Goal: Information Seeking & Learning: Check status

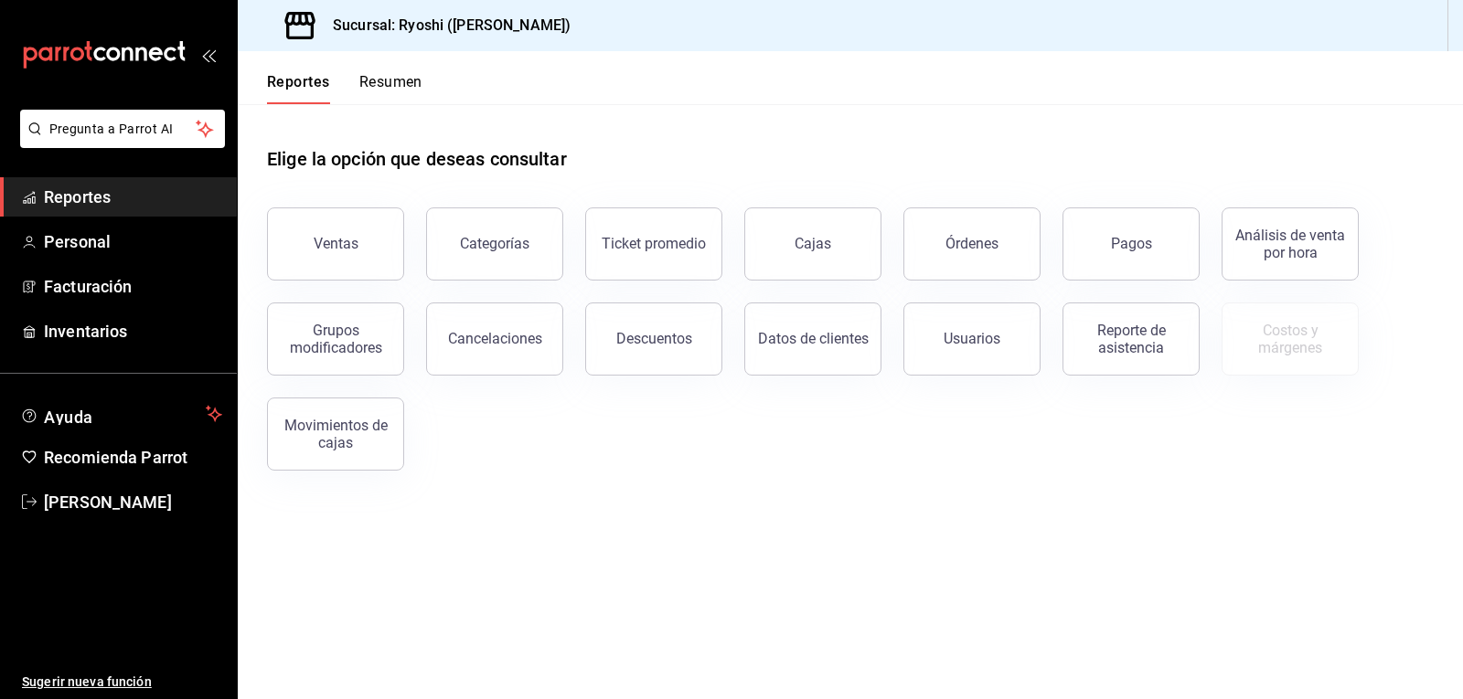
click at [397, 81] on button "Resumen" at bounding box center [390, 88] width 63 height 31
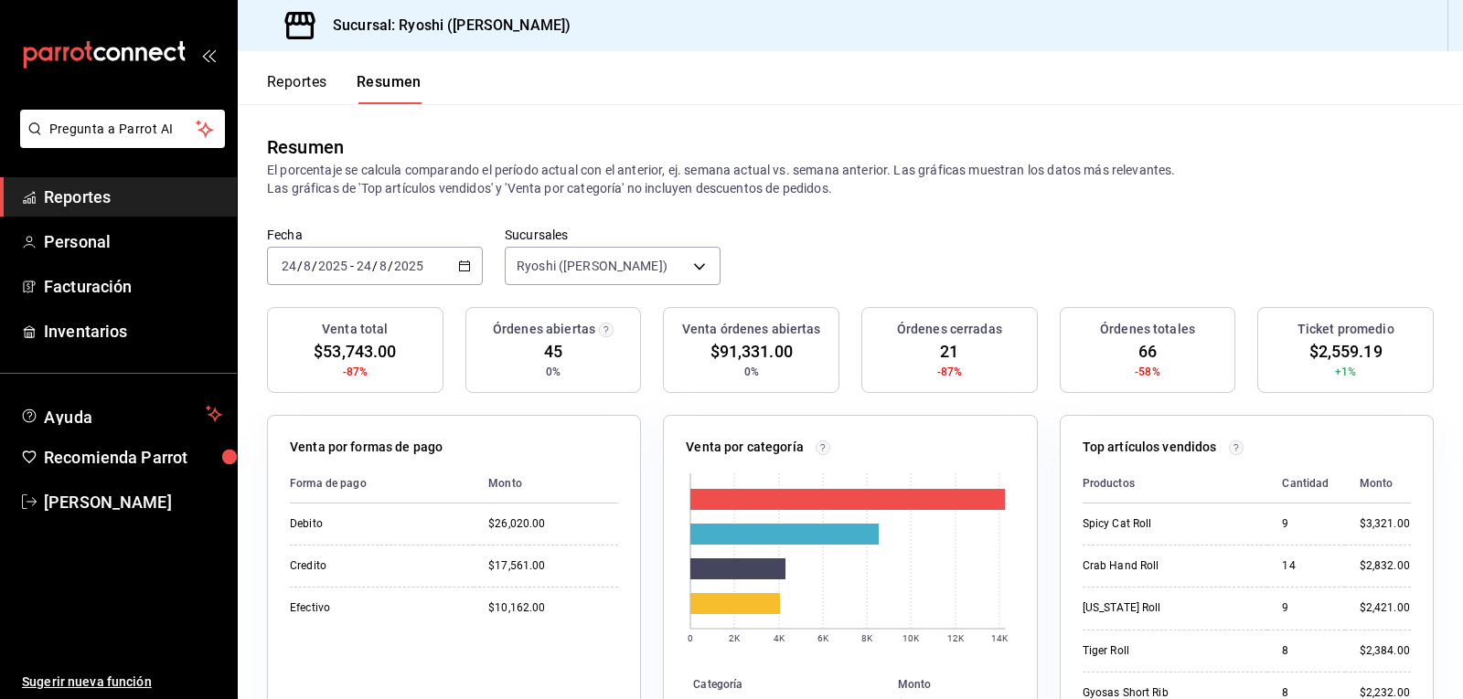
click at [291, 80] on button "Reportes" at bounding box center [297, 88] width 60 height 31
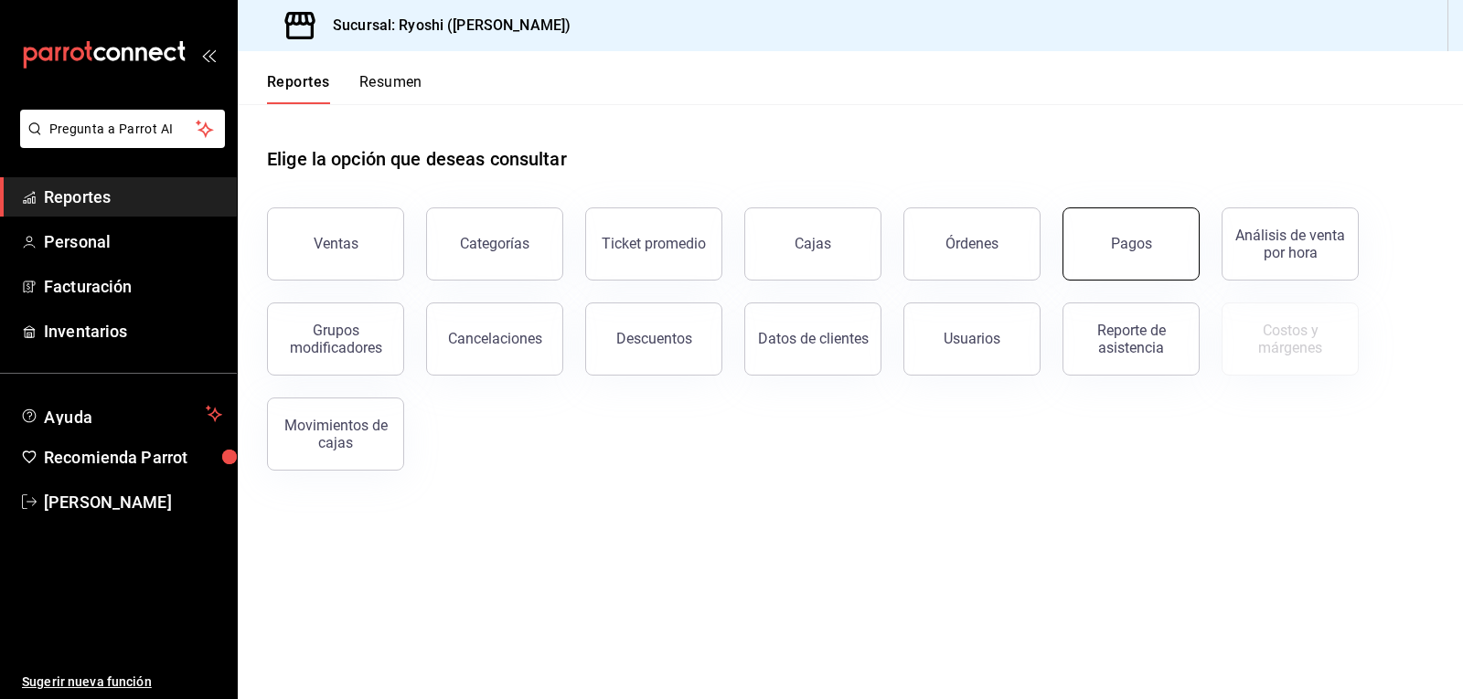
click at [1117, 247] on div "Pagos" at bounding box center [1131, 243] width 41 height 17
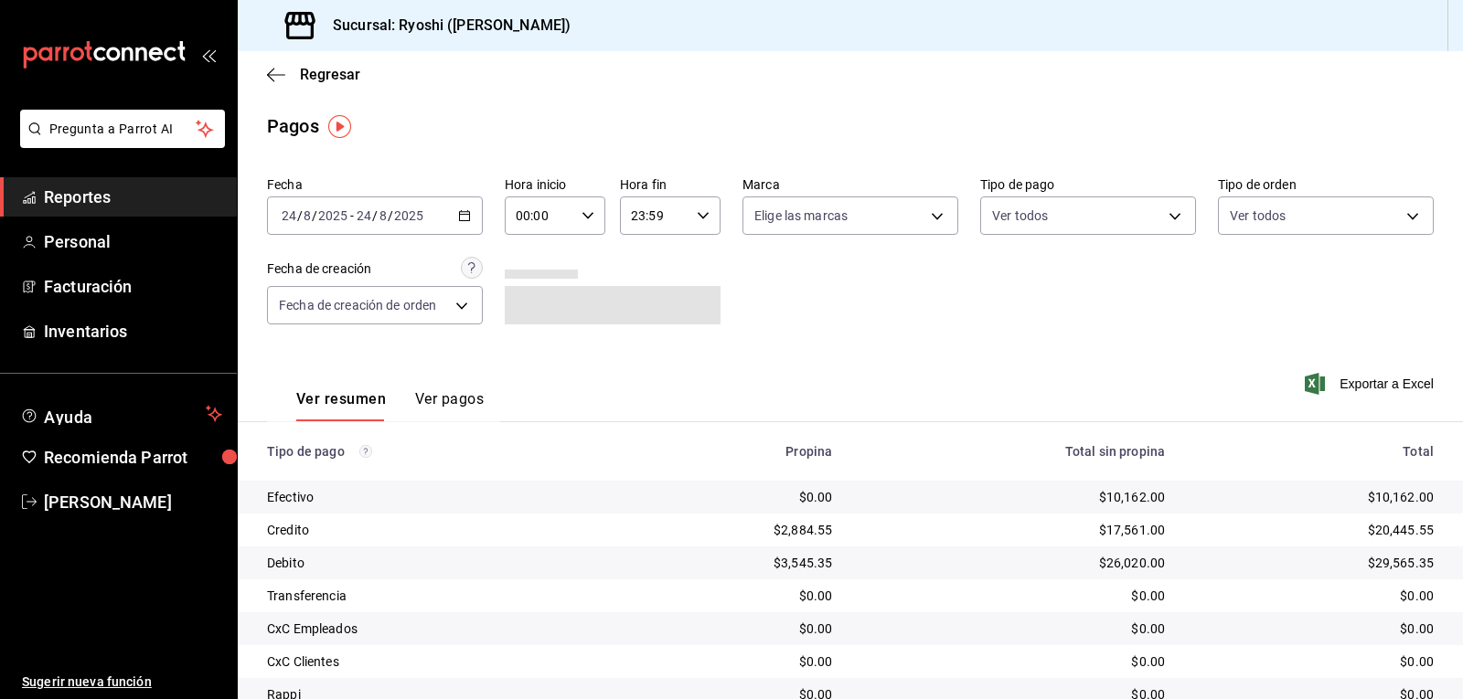
click at [587, 214] on \(Stroke\) "button" at bounding box center [587, 215] width 11 height 6
click at [528, 355] on span "02" at bounding box center [527, 350] width 21 height 15
click at [934, 326] on div at bounding box center [731, 349] width 1463 height 699
click at [582, 217] on icon "button" at bounding box center [588, 215] width 13 height 13
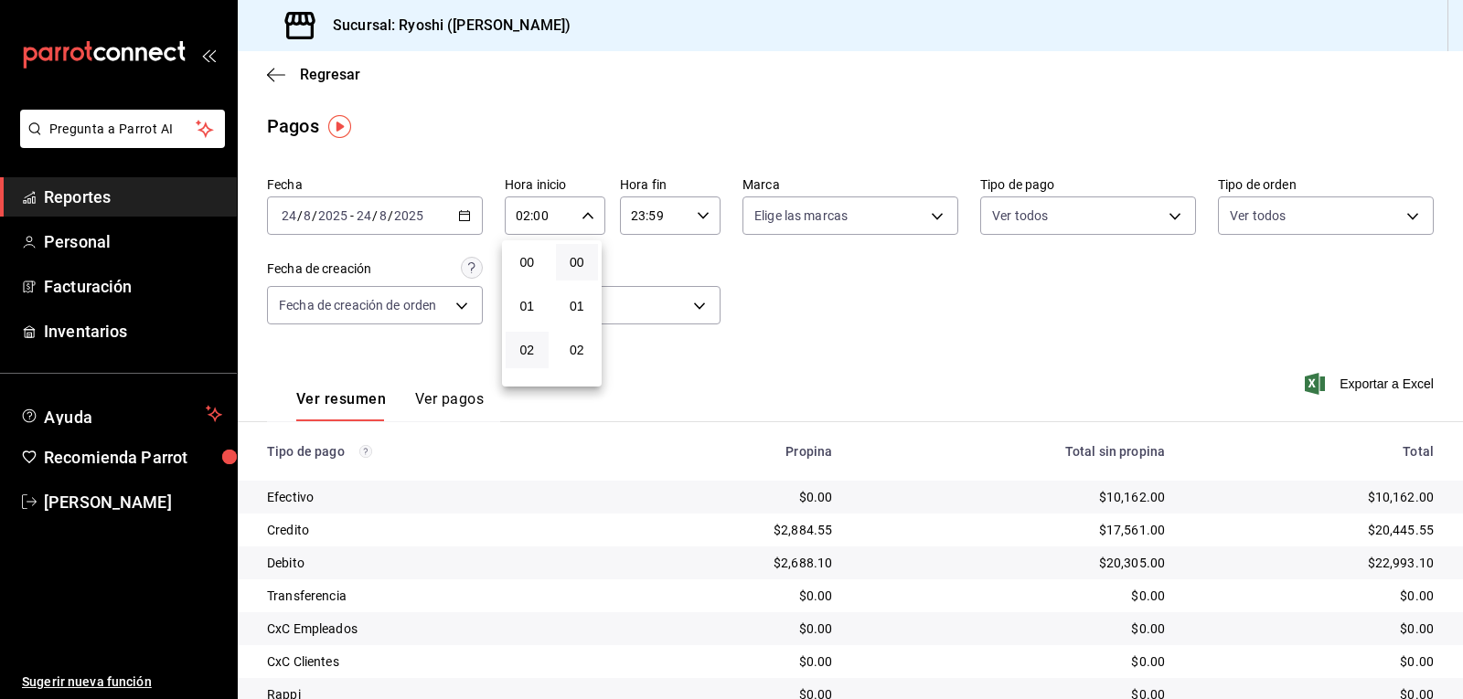
scroll to position [88, 0]
click at [528, 305] on span "03" at bounding box center [527, 306] width 21 height 15
type input "03:00"
click at [797, 271] on div at bounding box center [731, 349] width 1463 height 699
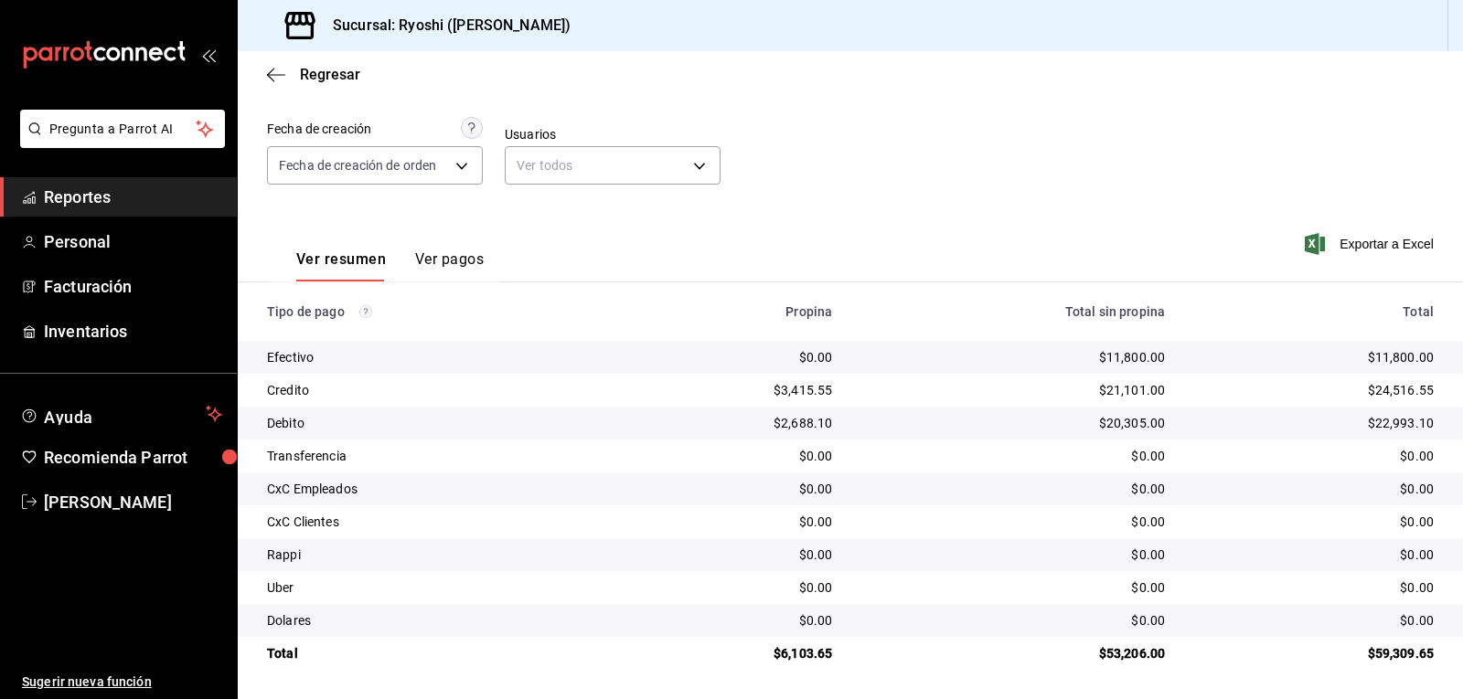
scroll to position [141, 0]
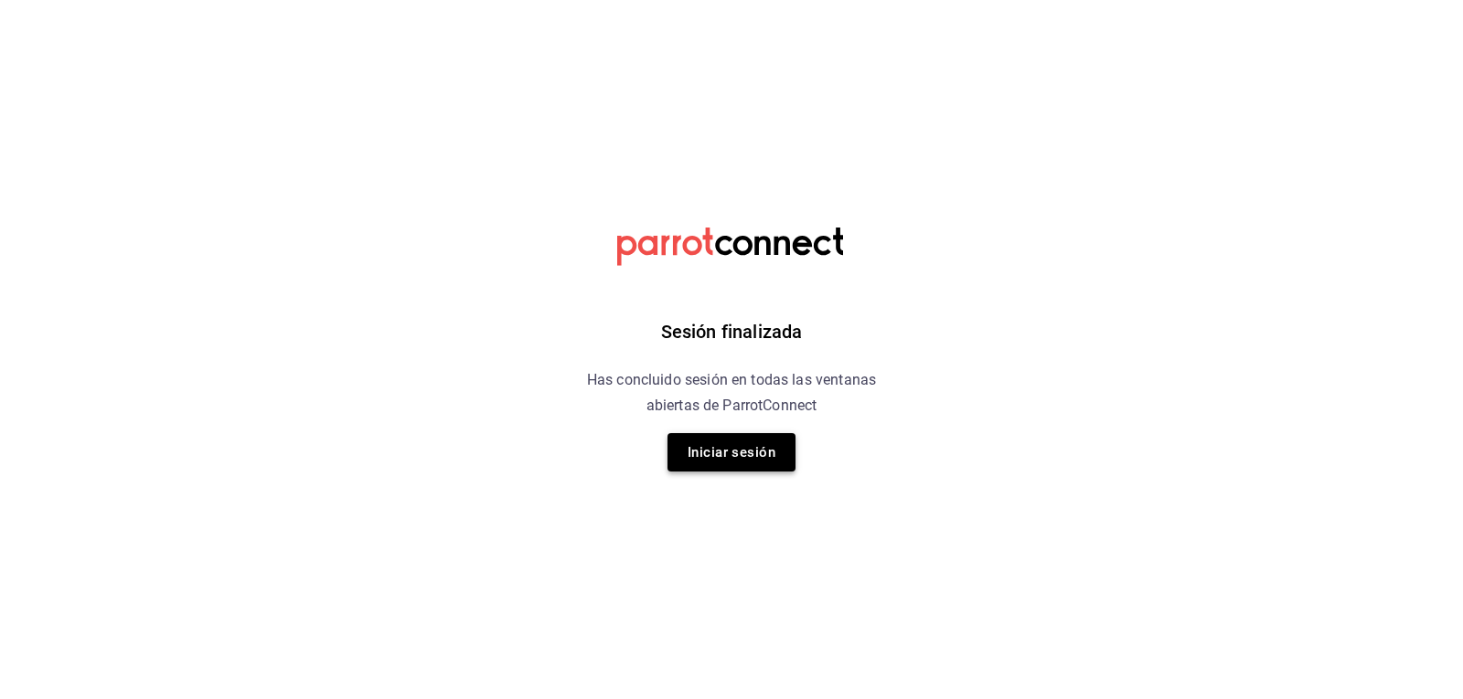
click at [763, 454] on button "Iniciar sesión" at bounding box center [731, 452] width 128 height 38
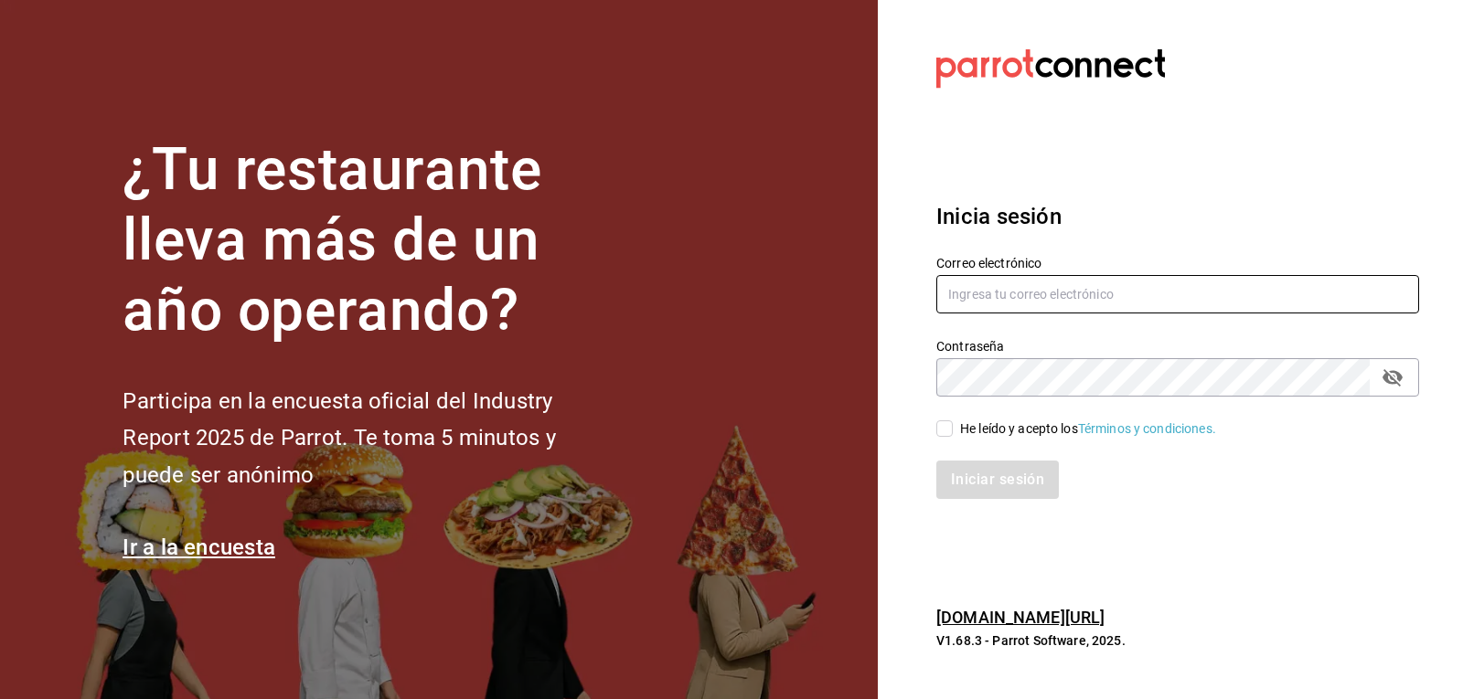
type input "[EMAIL_ADDRESS][DOMAIN_NAME]"
click at [940, 426] on input "He leído y acepto los Términos y condiciones." at bounding box center [944, 429] width 16 height 16
checkbox input "true"
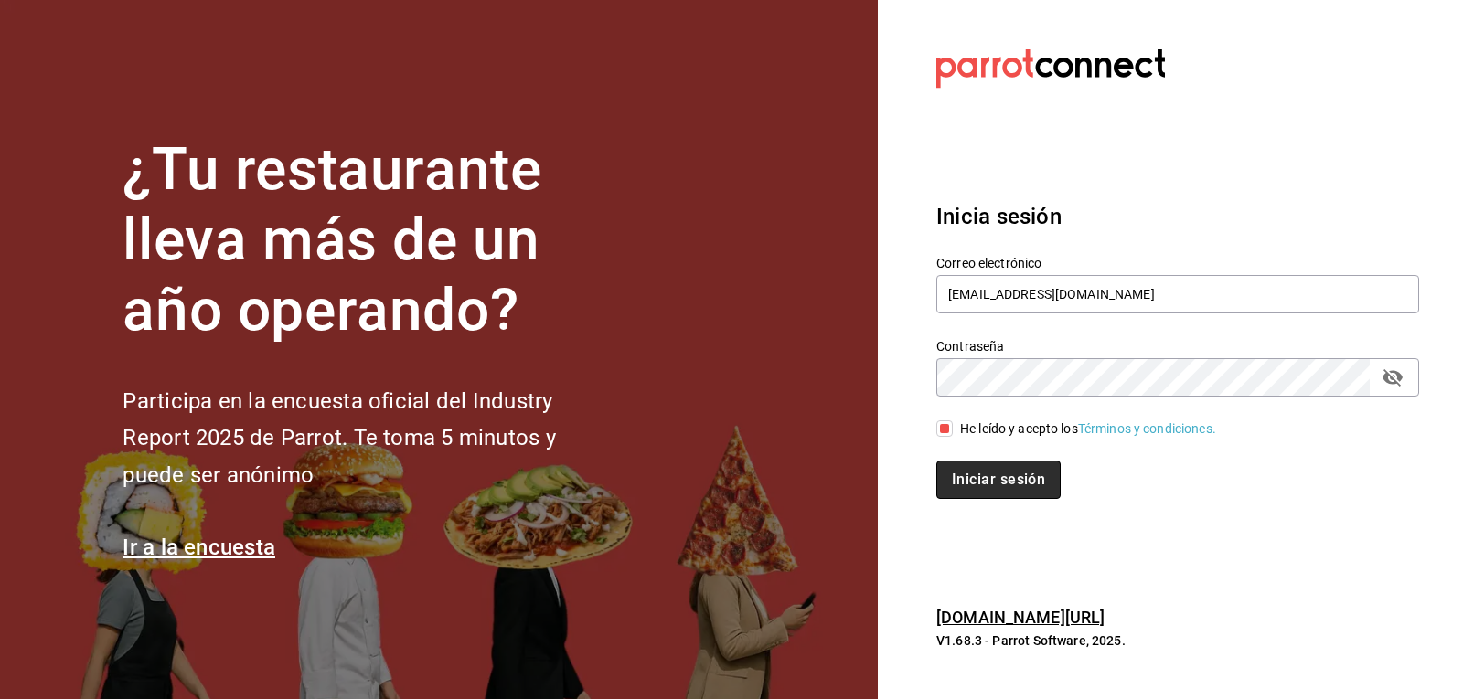
click at [977, 478] on button "Iniciar sesión" at bounding box center [998, 480] width 124 height 38
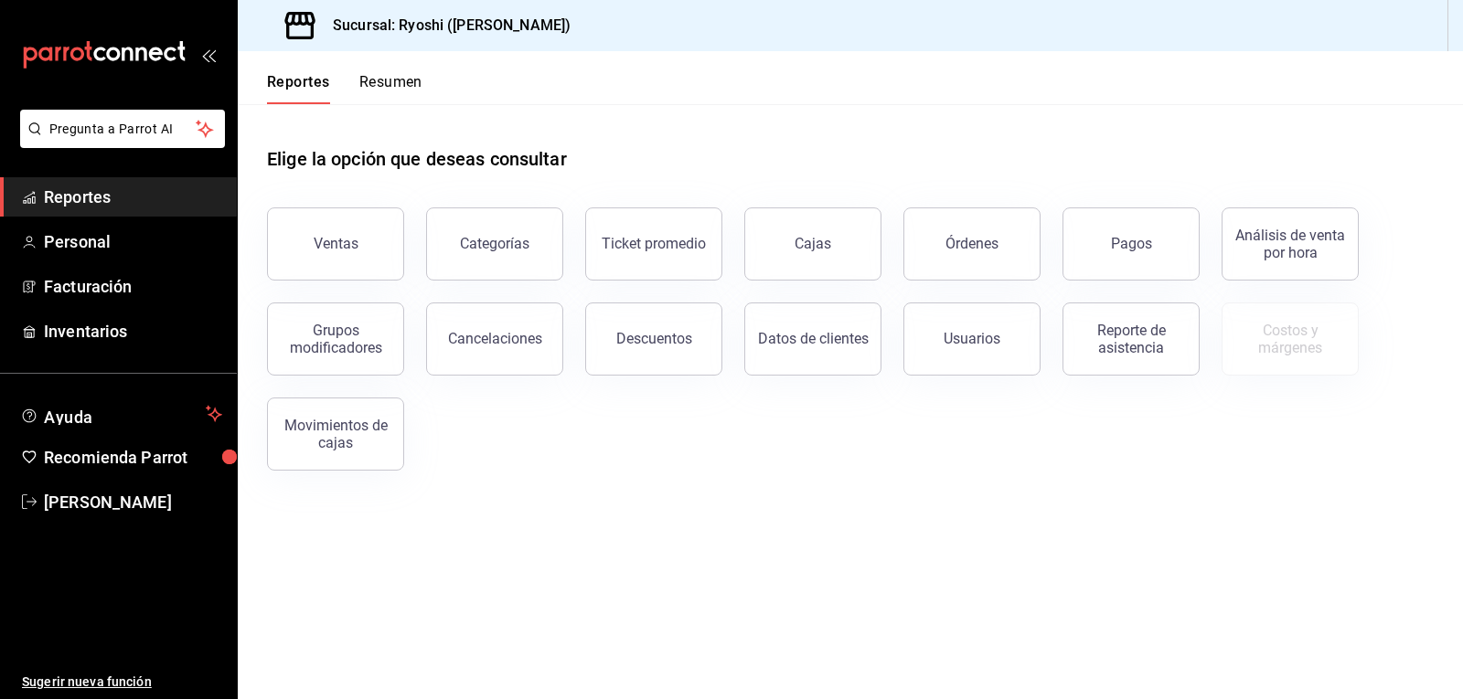
click at [389, 81] on button "Resumen" at bounding box center [390, 88] width 63 height 31
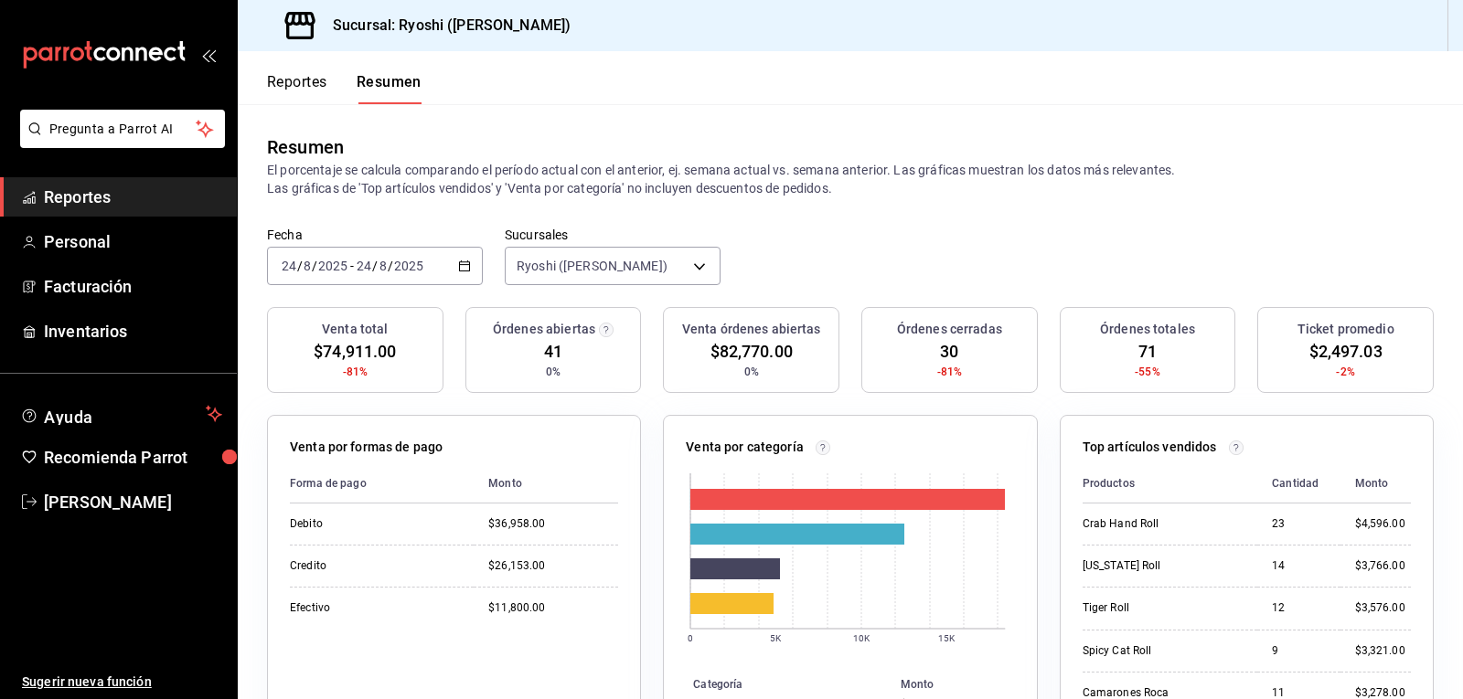
click at [299, 82] on button "Reportes" at bounding box center [297, 88] width 60 height 31
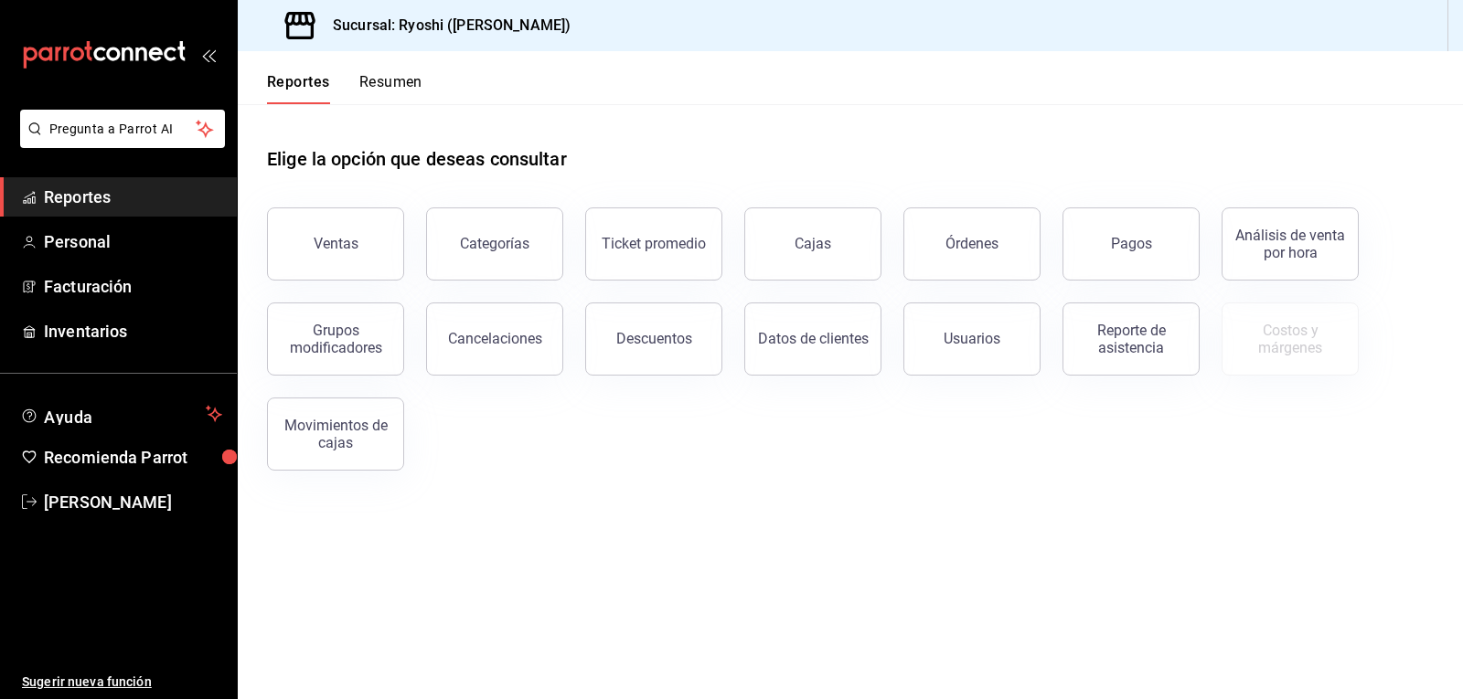
click at [396, 83] on button "Resumen" at bounding box center [390, 88] width 63 height 31
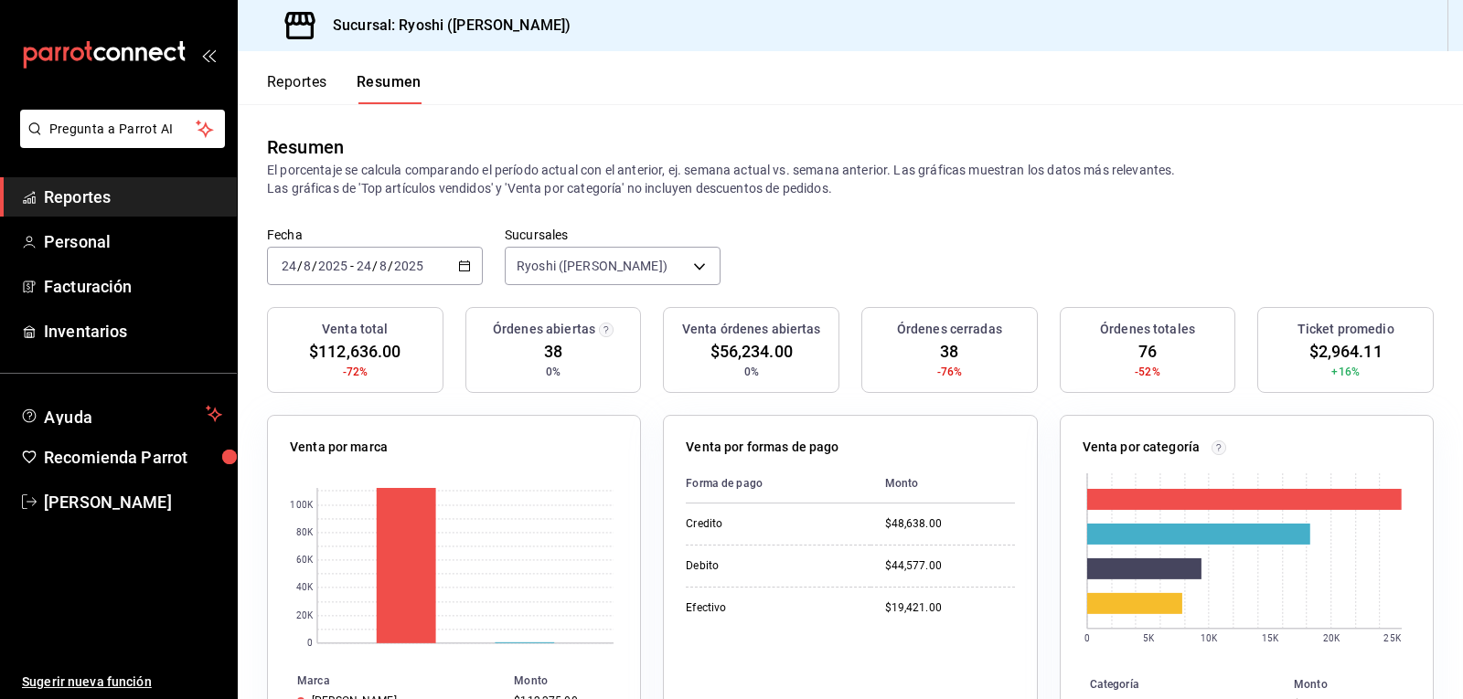
click at [291, 80] on button "Reportes" at bounding box center [297, 88] width 60 height 31
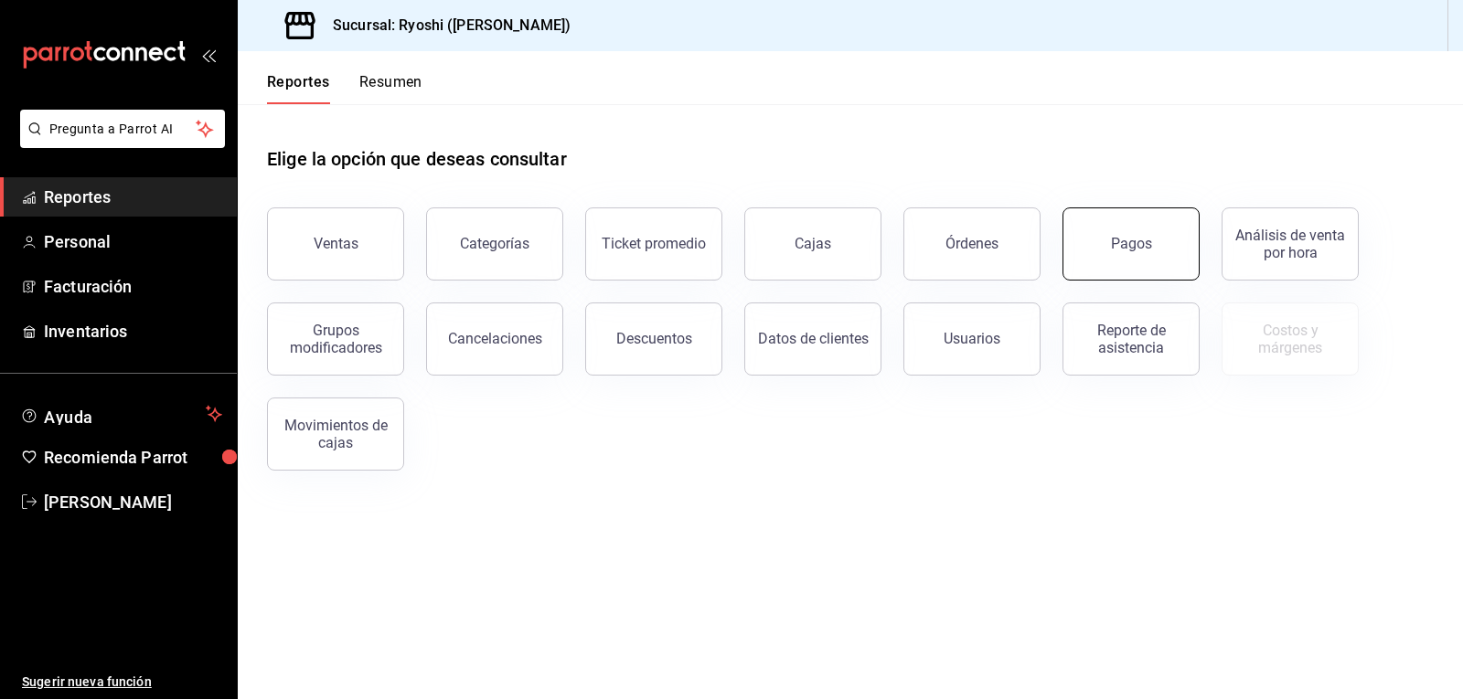
click at [1104, 232] on button "Pagos" at bounding box center [1130, 244] width 137 height 73
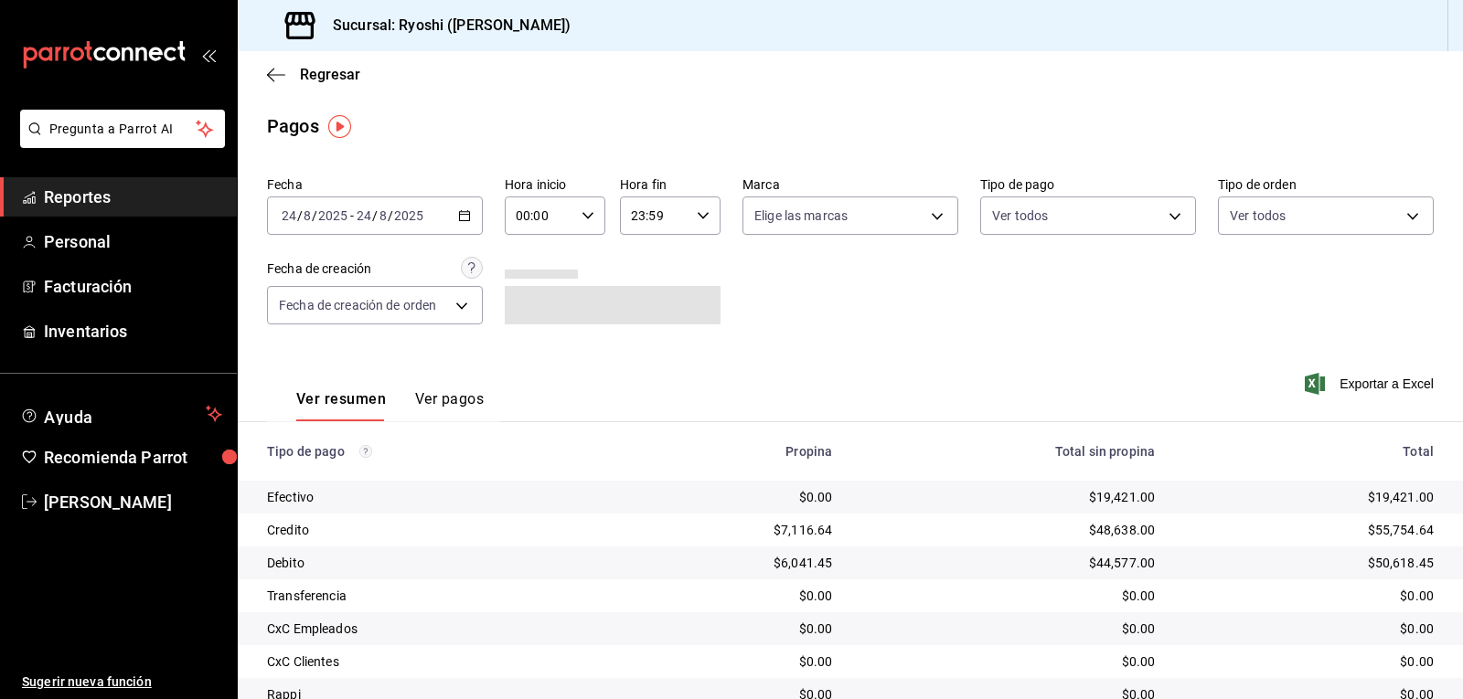
click at [582, 213] on \(Stroke\) "button" at bounding box center [587, 215] width 11 height 6
click at [527, 351] on span "02" at bounding box center [527, 350] width 21 height 15
type input "02:00"
click at [843, 347] on div at bounding box center [731, 349] width 1463 height 699
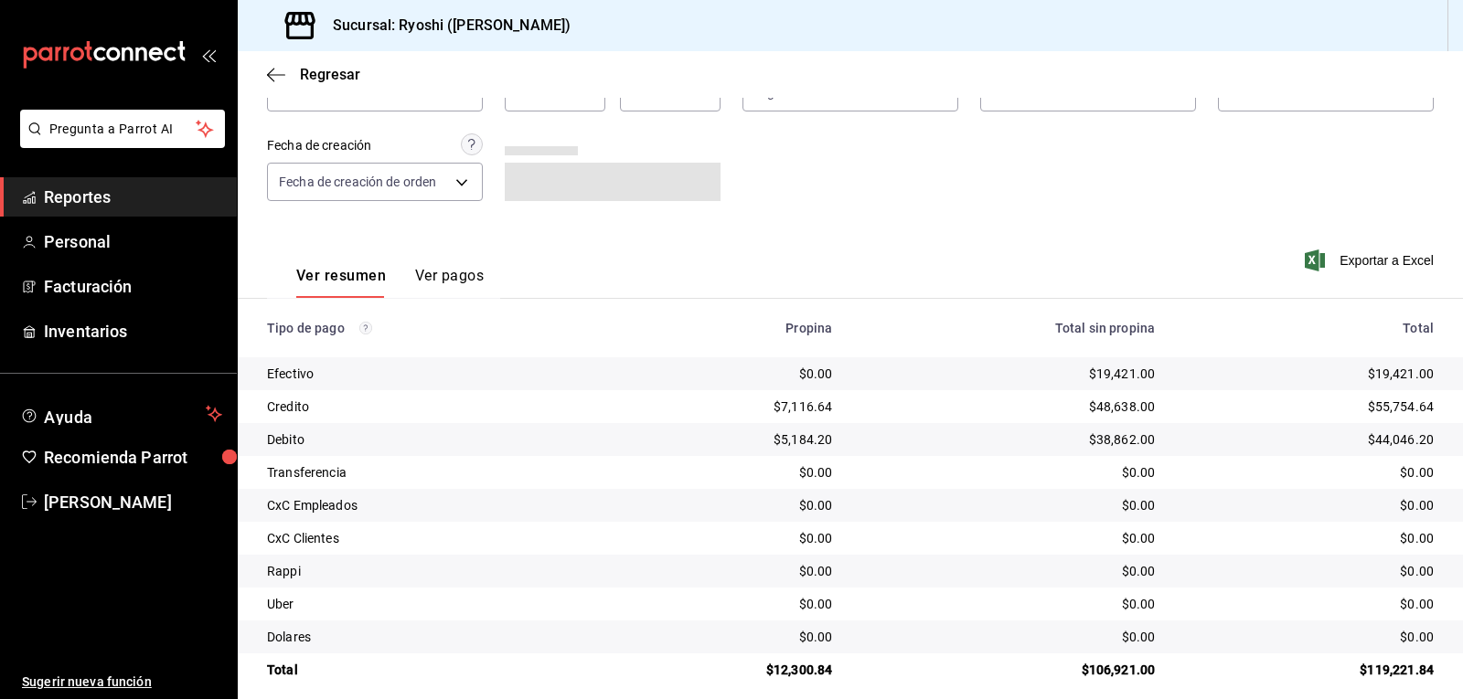
scroll to position [141, 0]
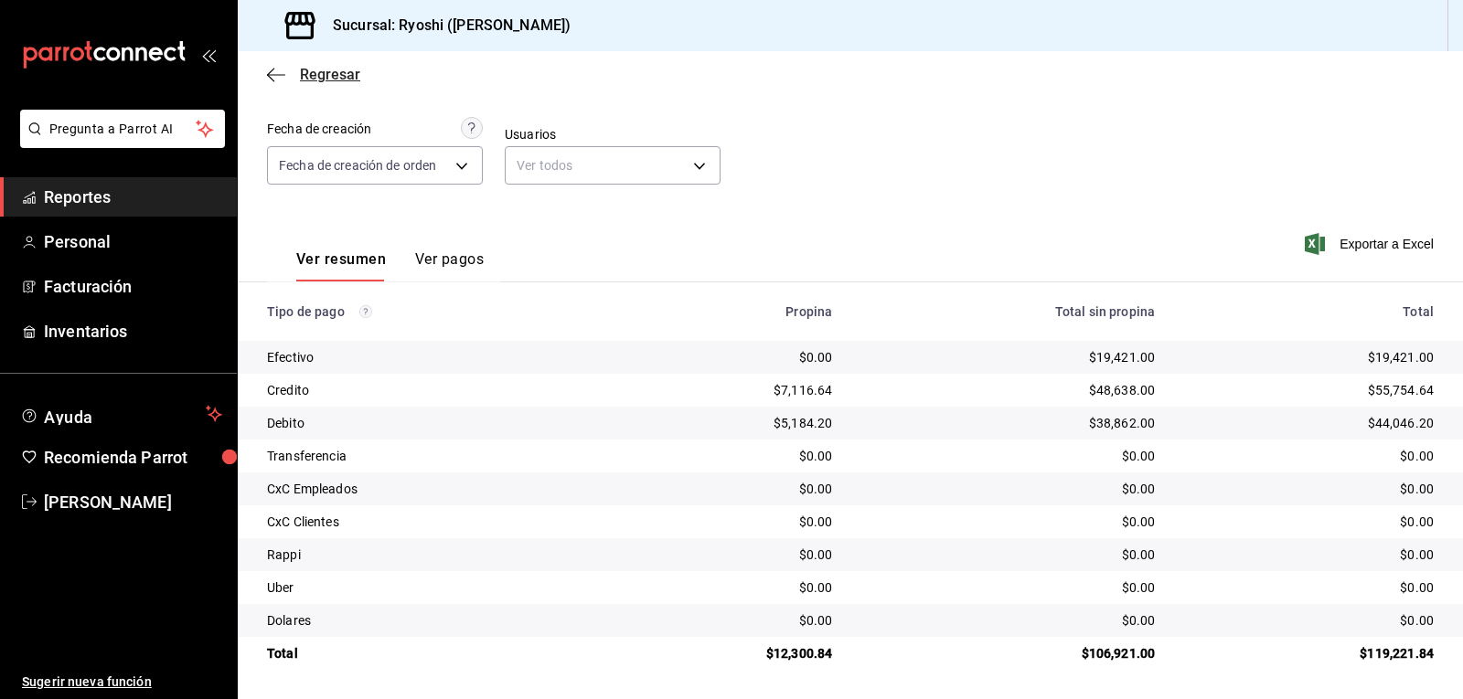
click at [280, 71] on icon "button" at bounding box center [276, 75] width 18 height 16
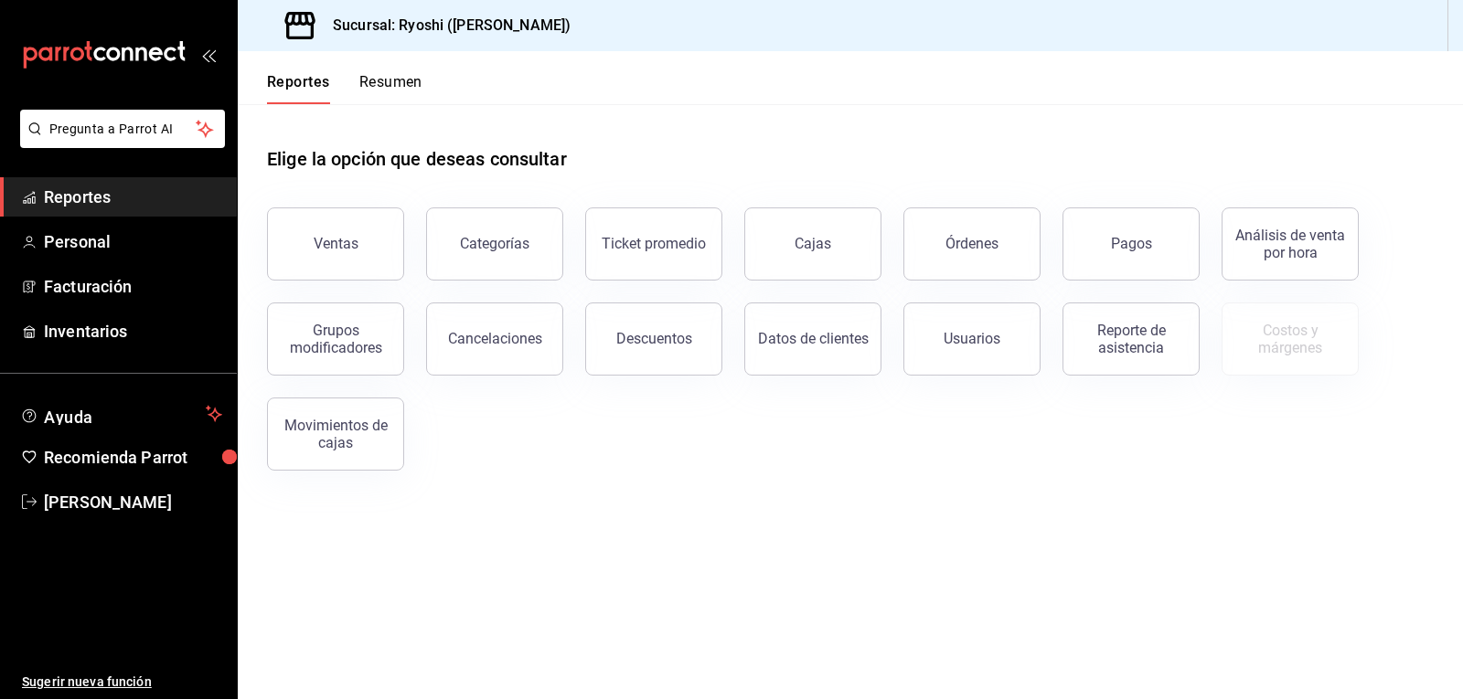
click at [407, 78] on button "Resumen" at bounding box center [390, 88] width 63 height 31
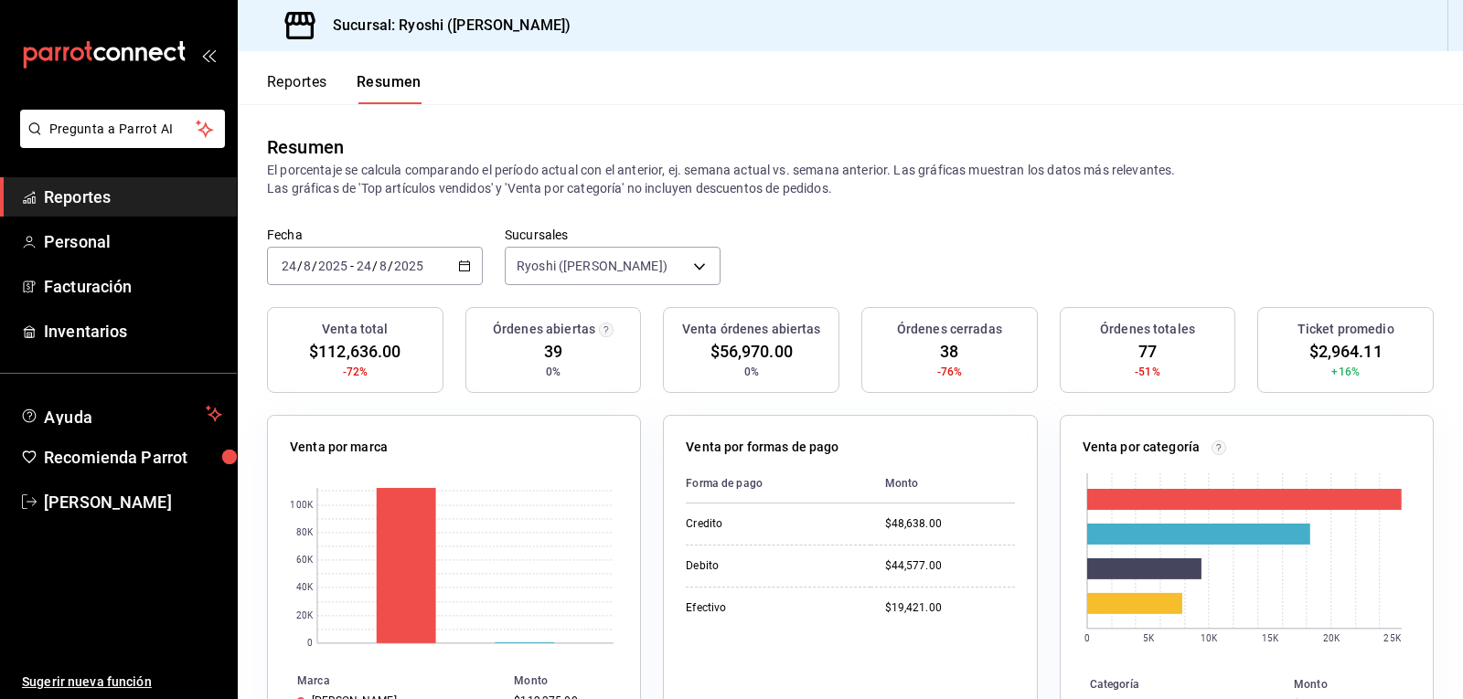
click at [302, 83] on button "Reportes" at bounding box center [297, 88] width 60 height 31
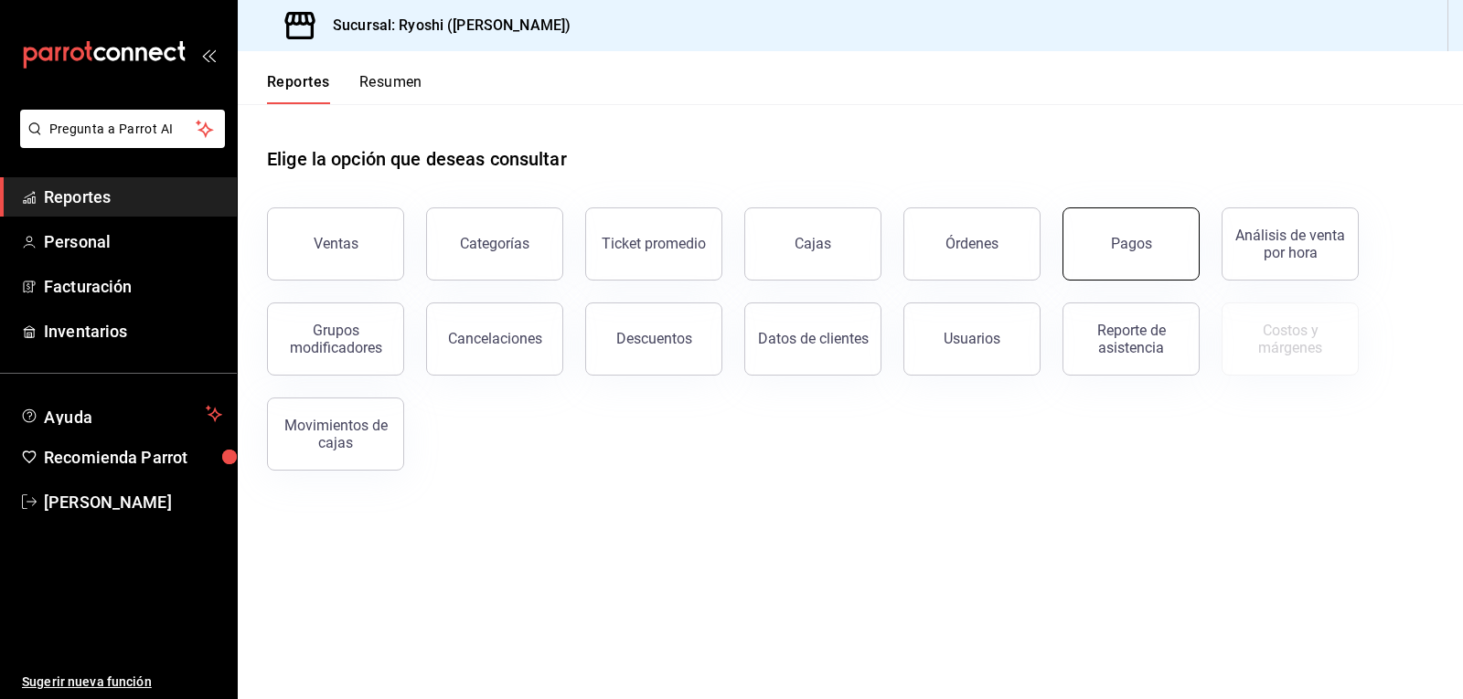
click at [1135, 257] on button "Pagos" at bounding box center [1130, 244] width 137 height 73
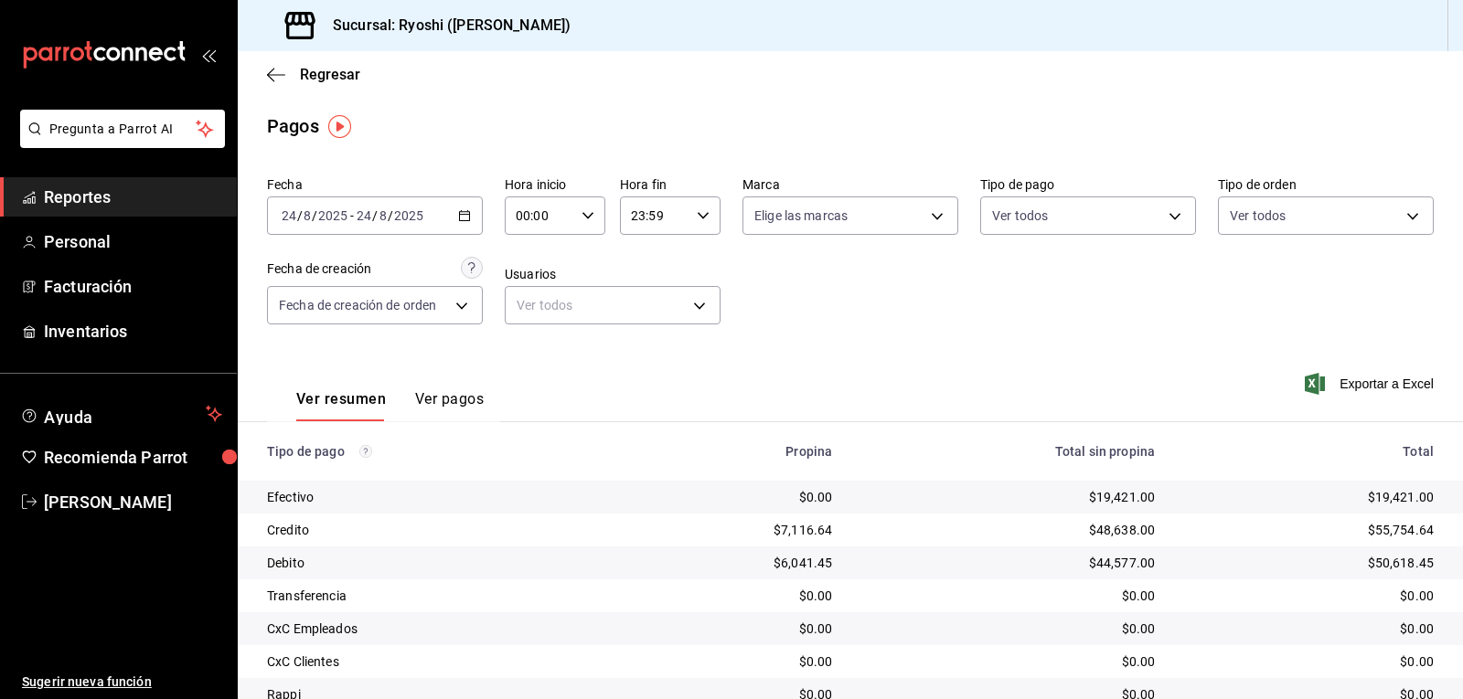
click at [582, 215] on icon "button" at bounding box center [588, 215] width 13 height 13
click at [530, 360] on button "02" at bounding box center [527, 350] width 43 height 37
click at [891, 328] on div at bounding box center [731, 349] width 1463 height 699
click at [583, 210] on icon "button" at bounding box center [588, 215] width 13 height 13
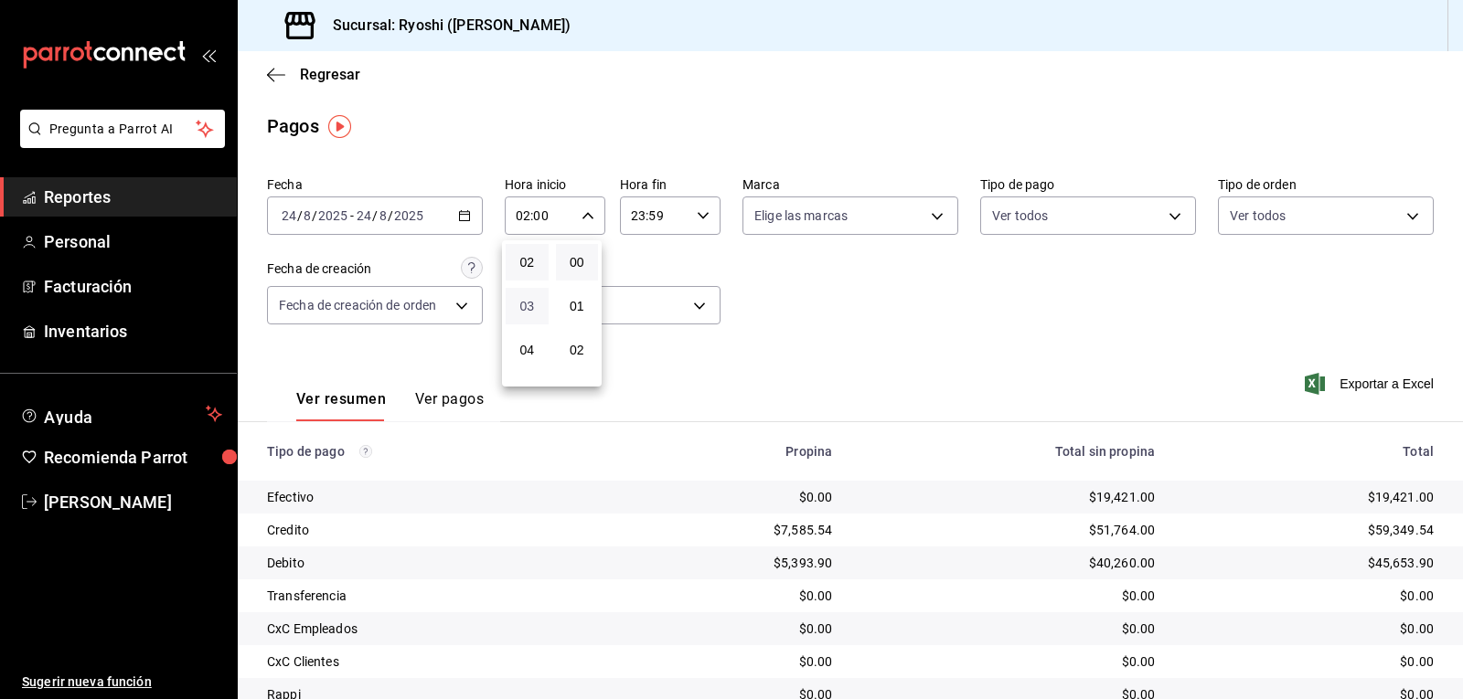
click at [525, 308] on span "03" at bounding box center [527, 306] width 21 height 15
type input "03:00"
click at [1165, 219] on div at bounding box center [731, 349] width 1463 height 699
click at [1165, 219] on body "Pregunta a Parrot AI Reportes Personal Facturación Inventarios Ayuda Recomienda…" at bounding box center [731, 349] width 1463 height 699
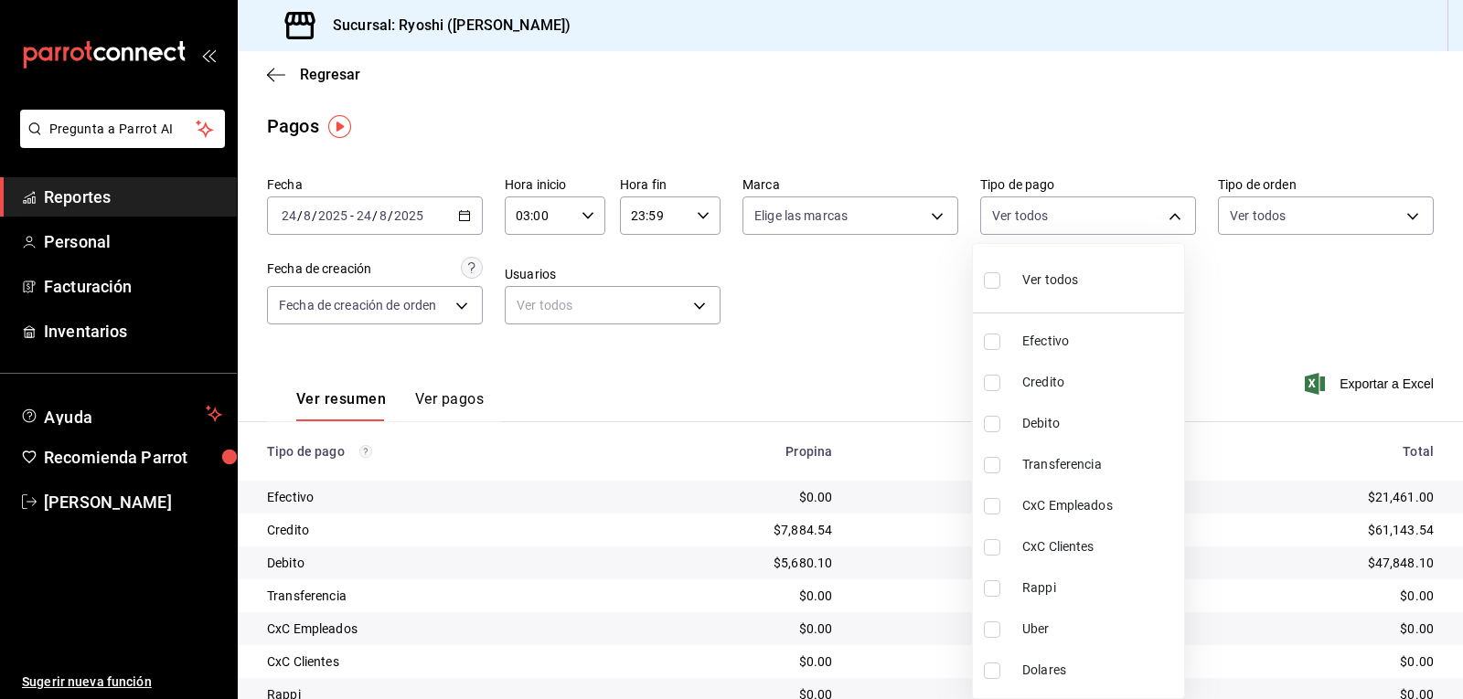
click at [1072, 287] on span "Ver todos" at bounding box center [1050, 280] width 56 height 19
type input "789b4605-08e0-4dfe-9865-94468e2c17aa,9b0685d2-7f5d-4ede-a6b4-58a2ffcbf3cd,4fc1f…"
checkbox input "true"
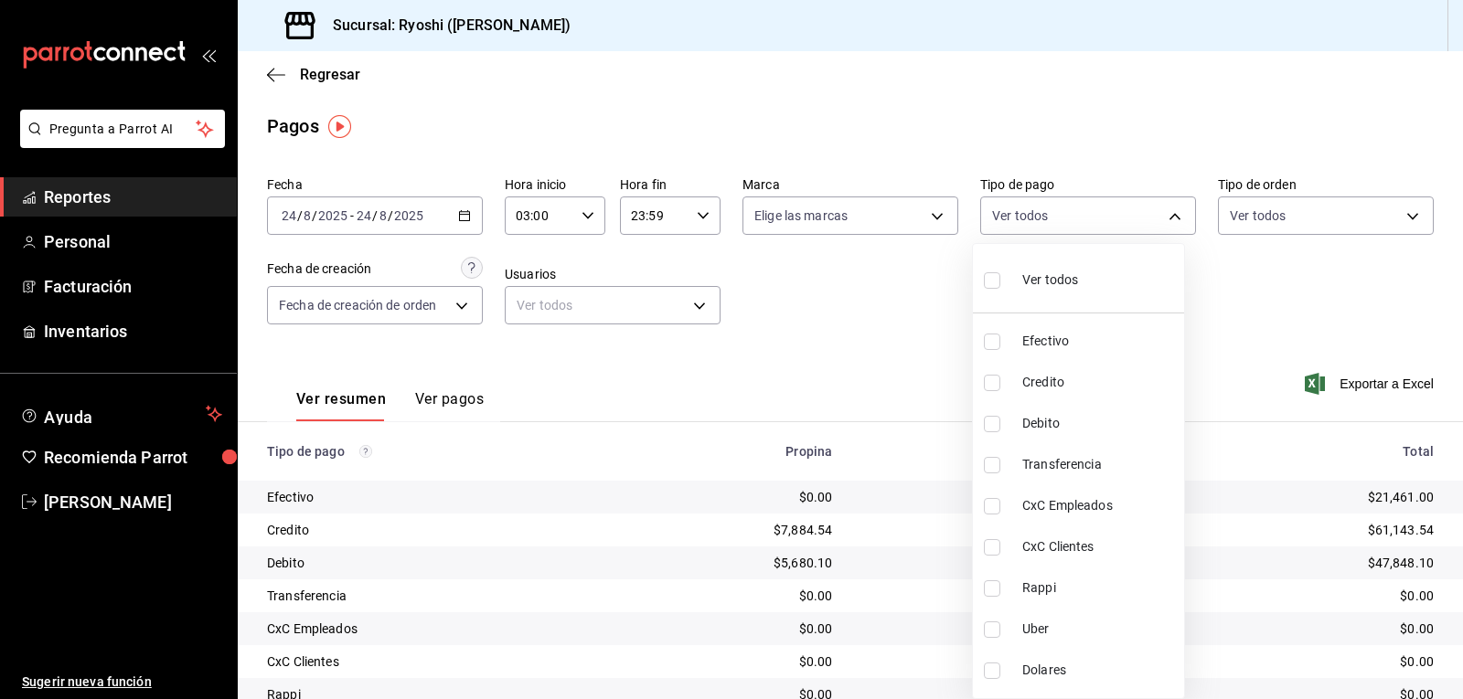
checkbox input "true"
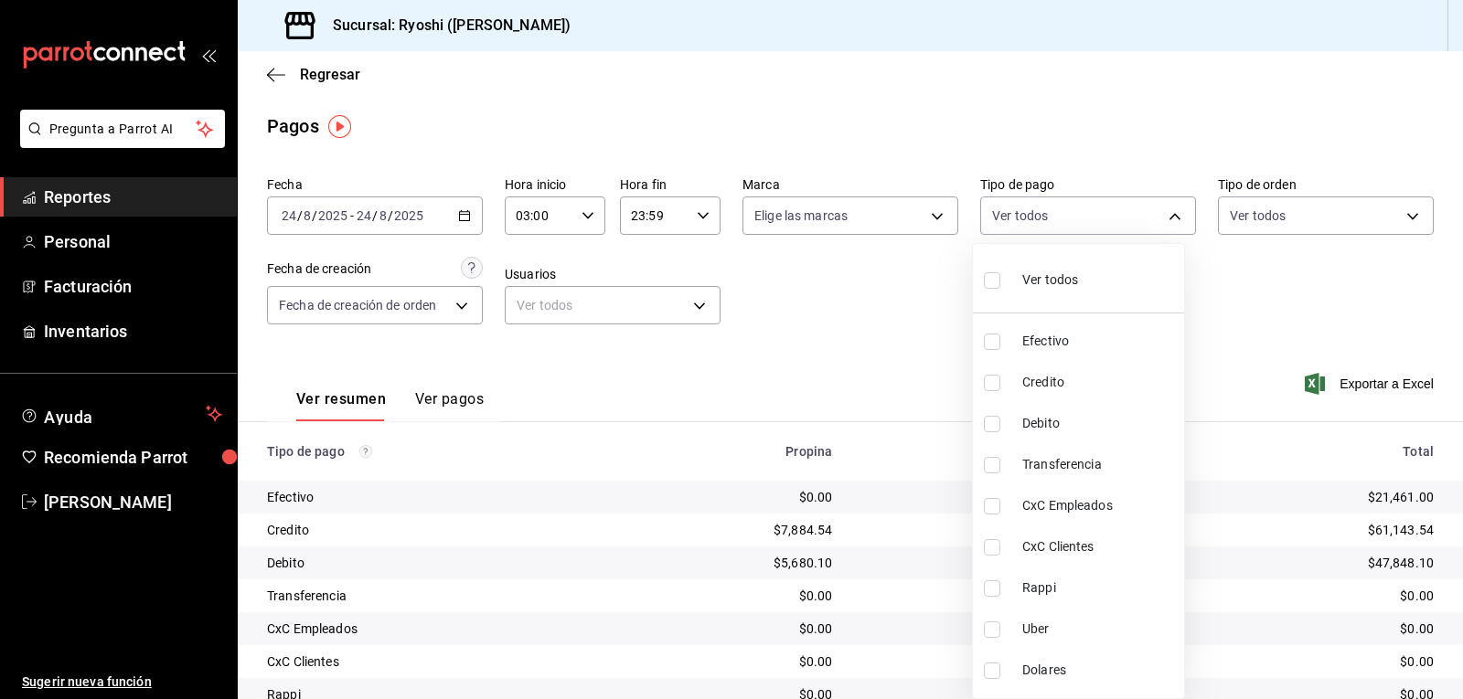
checkbox input "true"
click at [1242, 269] on div at bounding box center [731, 349] width 1463 height 699
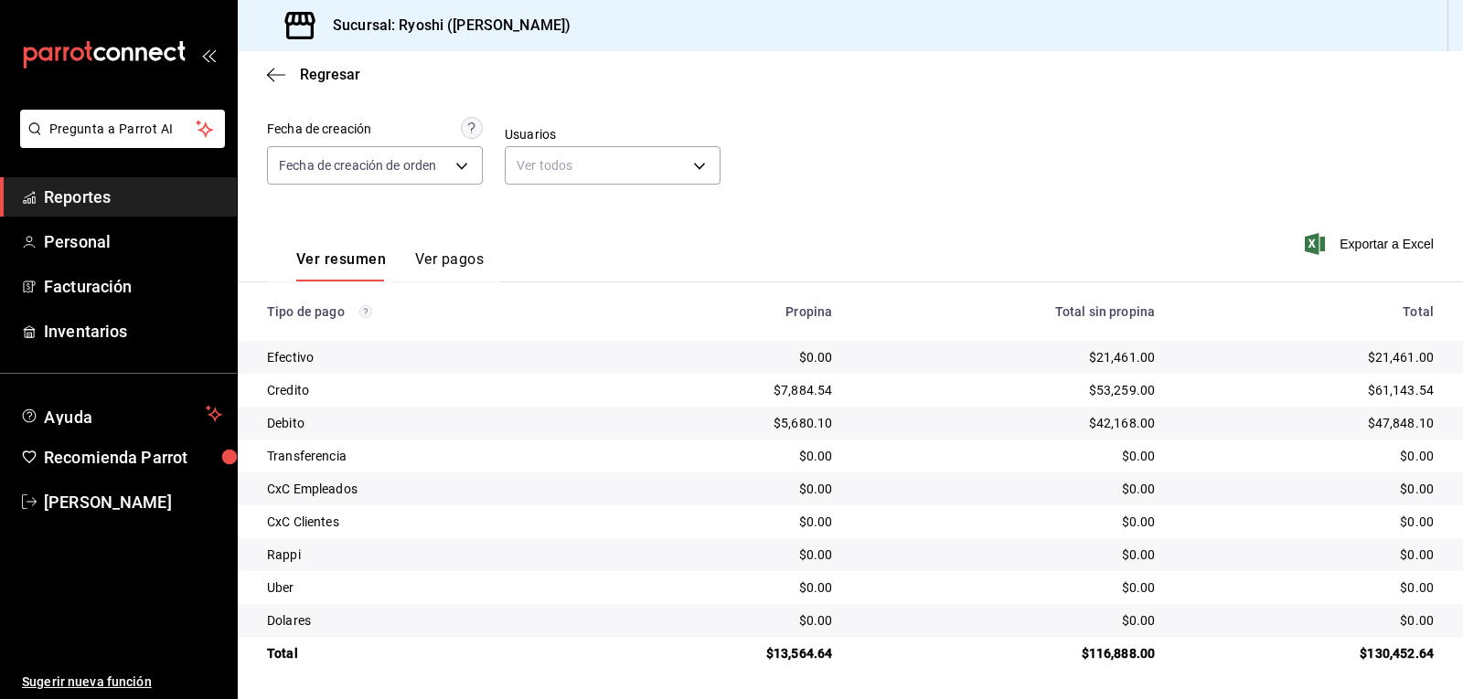
scroll to position [141, 0]
click at [688, 160] on body "Pregunta a Parrot AI Reportes Personal Facturación Inventarios Ayuda Recomienda…" at bounding box center [731, 349] width 1463 height 699
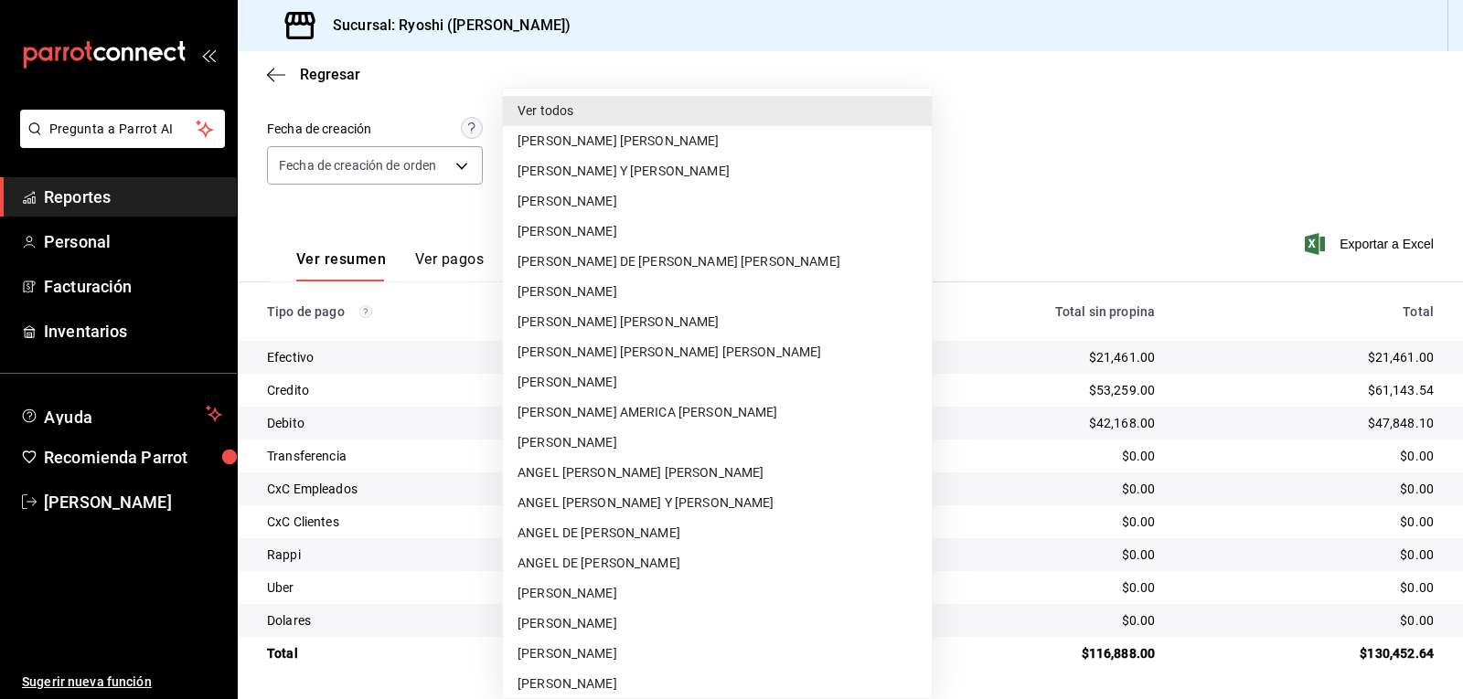
click at [1370, 126] on div at bounding box center [731, 349] width 1463 height 699
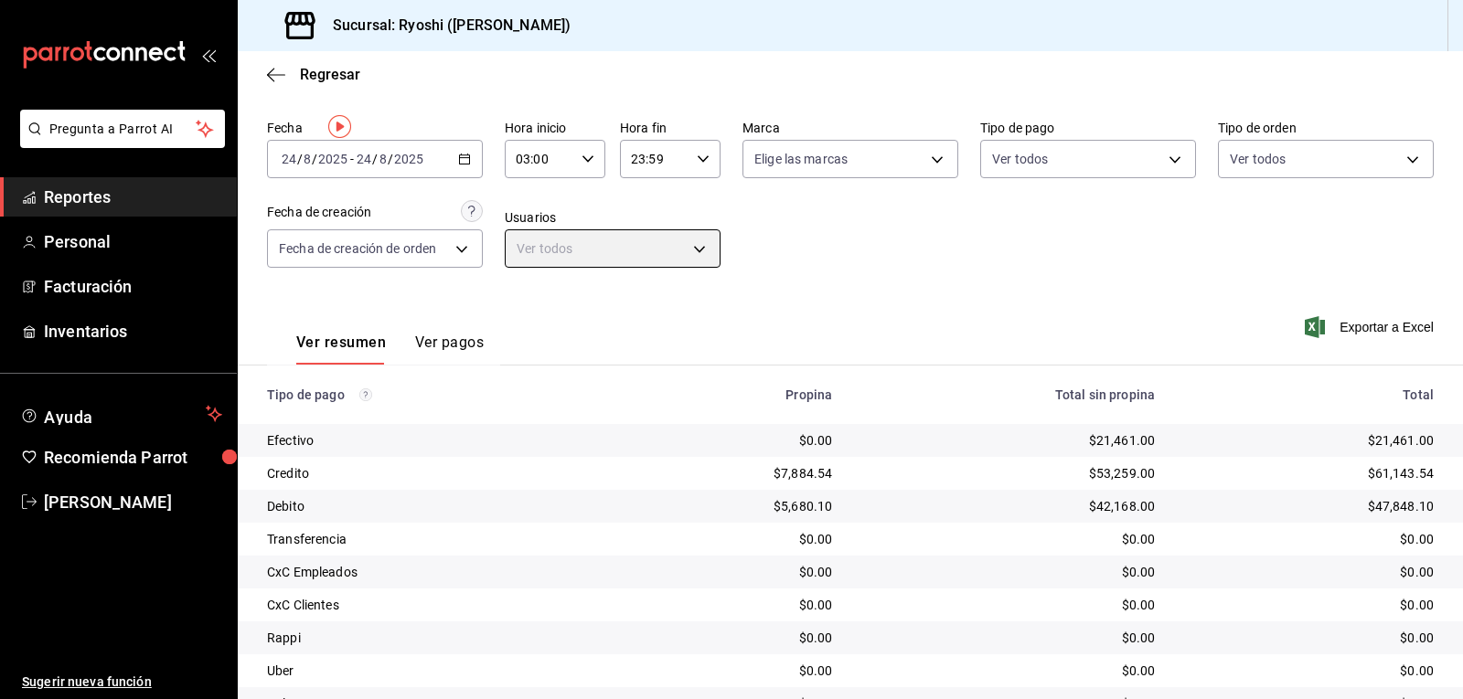
scroll to position [0, 0]
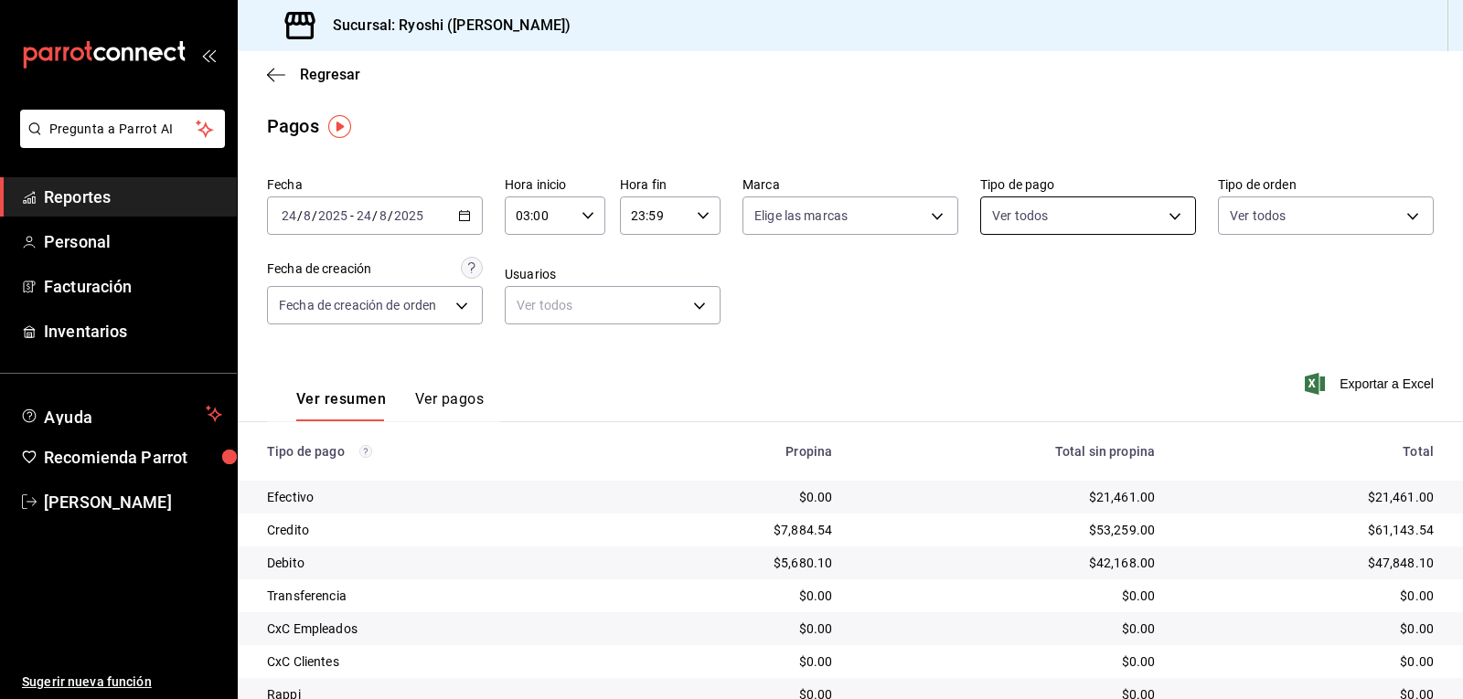
click at [1151, 217] on body "Pregunta a Parrot AI Reportes Personal Facturación Inventarios Ayuda Recomienda…" at bounding box center [731, 349] width 1463 height 699
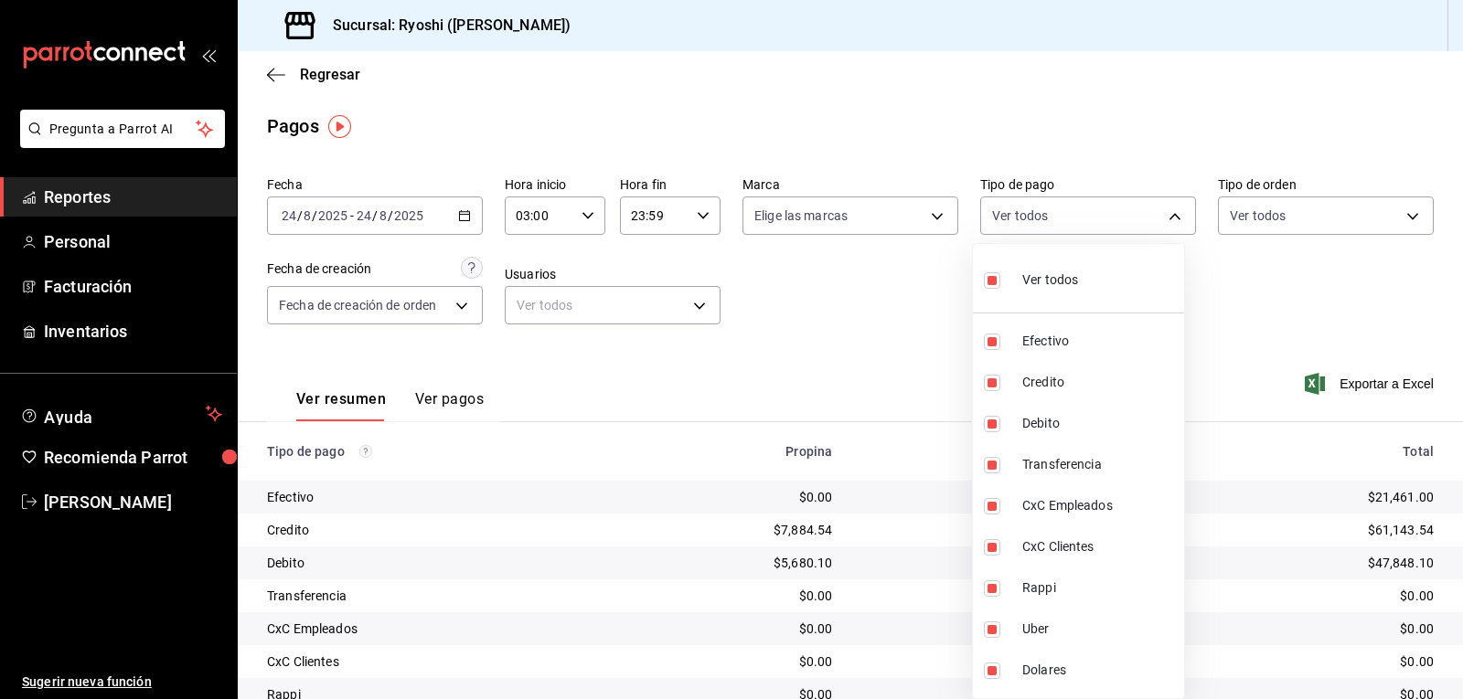
click at [994, 281] on input "checkbox" at bounding box center [992, 280] width 16 height 16
checkbox input "false"
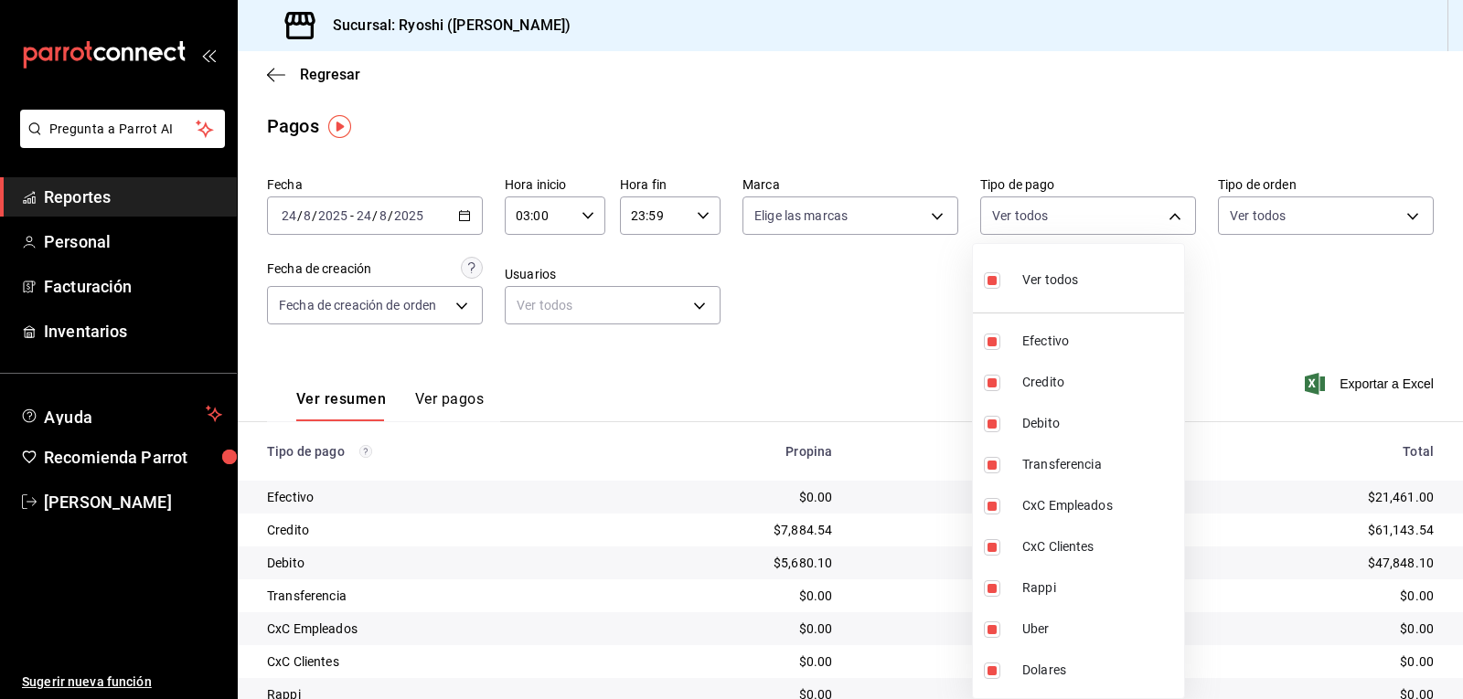
checkbox input "false"
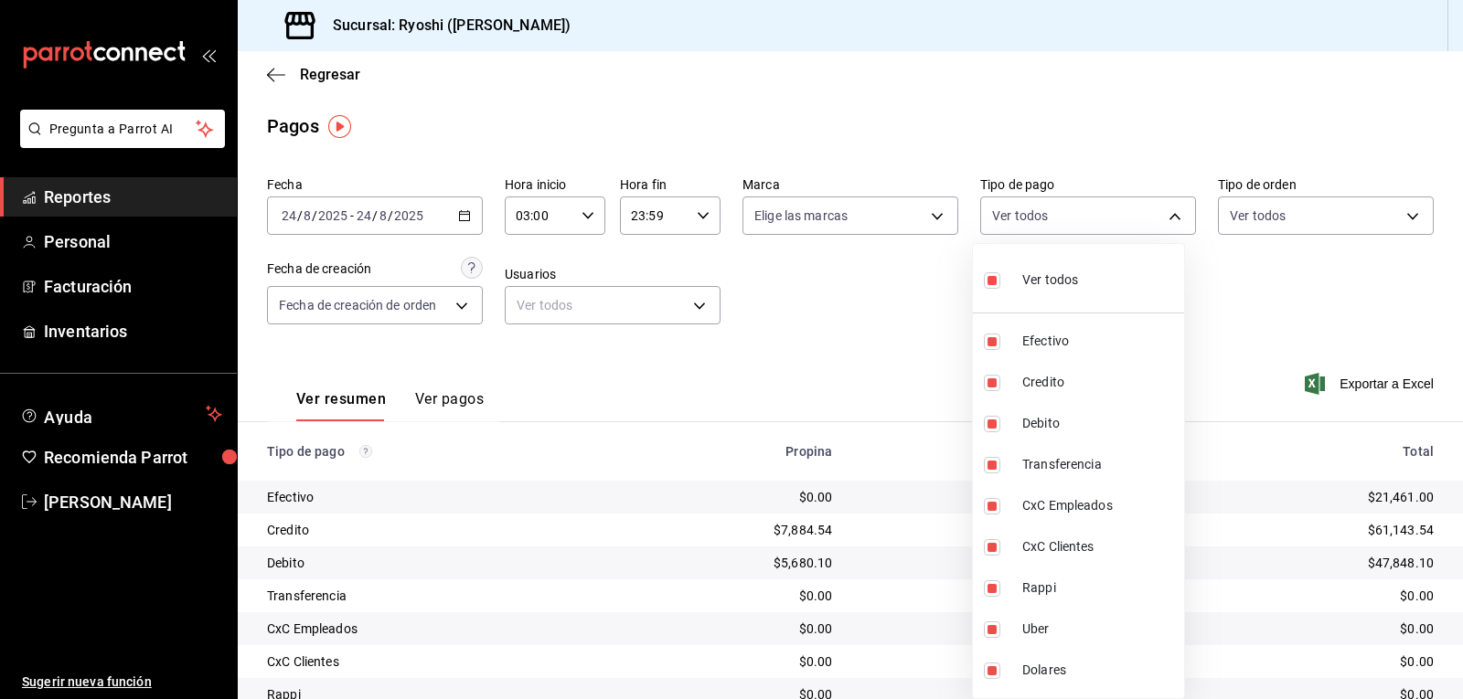
checkbox input "false"
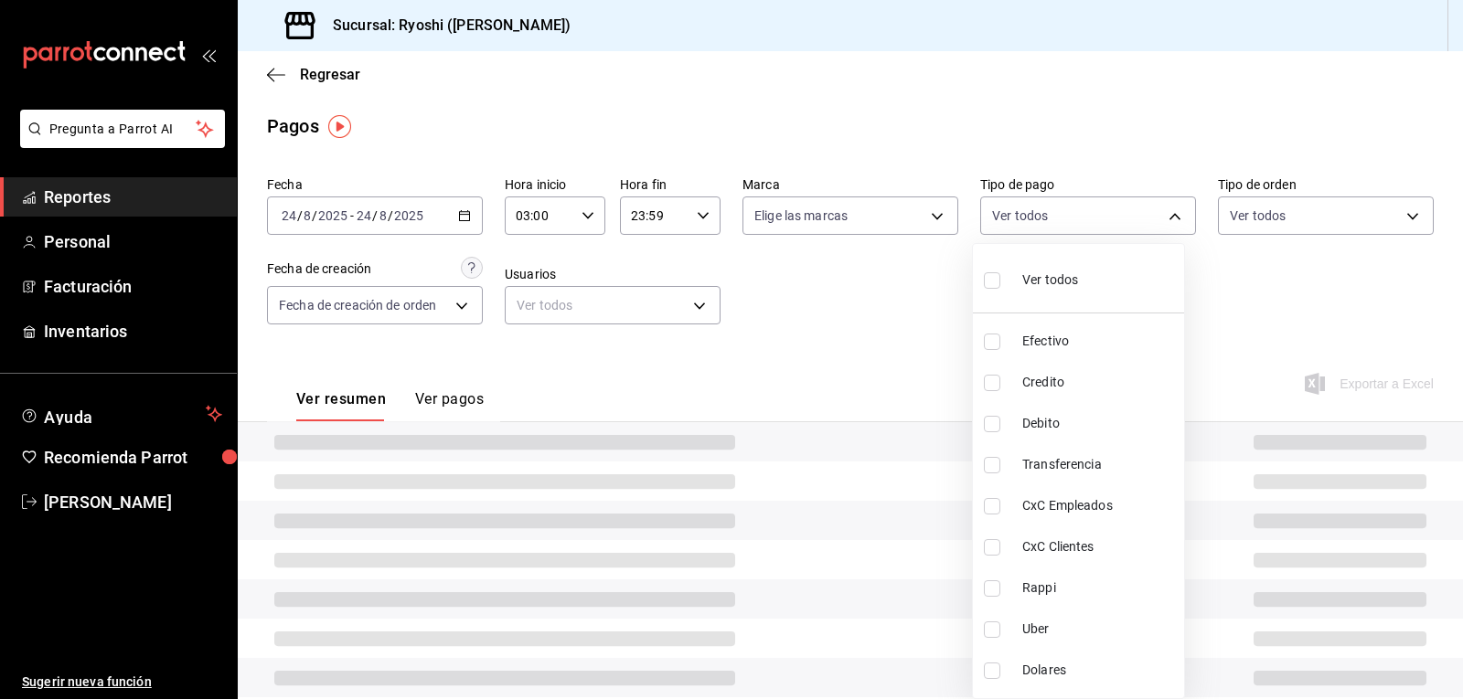
click at [994, 281] on input "checkbox" at bounding box center [992, 280] width 16 height 16
checkbox input "true"
type input "789b4605-08e0-4dfe-9865-94468e2c17aa,9b0685d2-7f5d-4ede-a6b4-58a2ffcbf3cd,4fc1f…"
checkbox input "true"
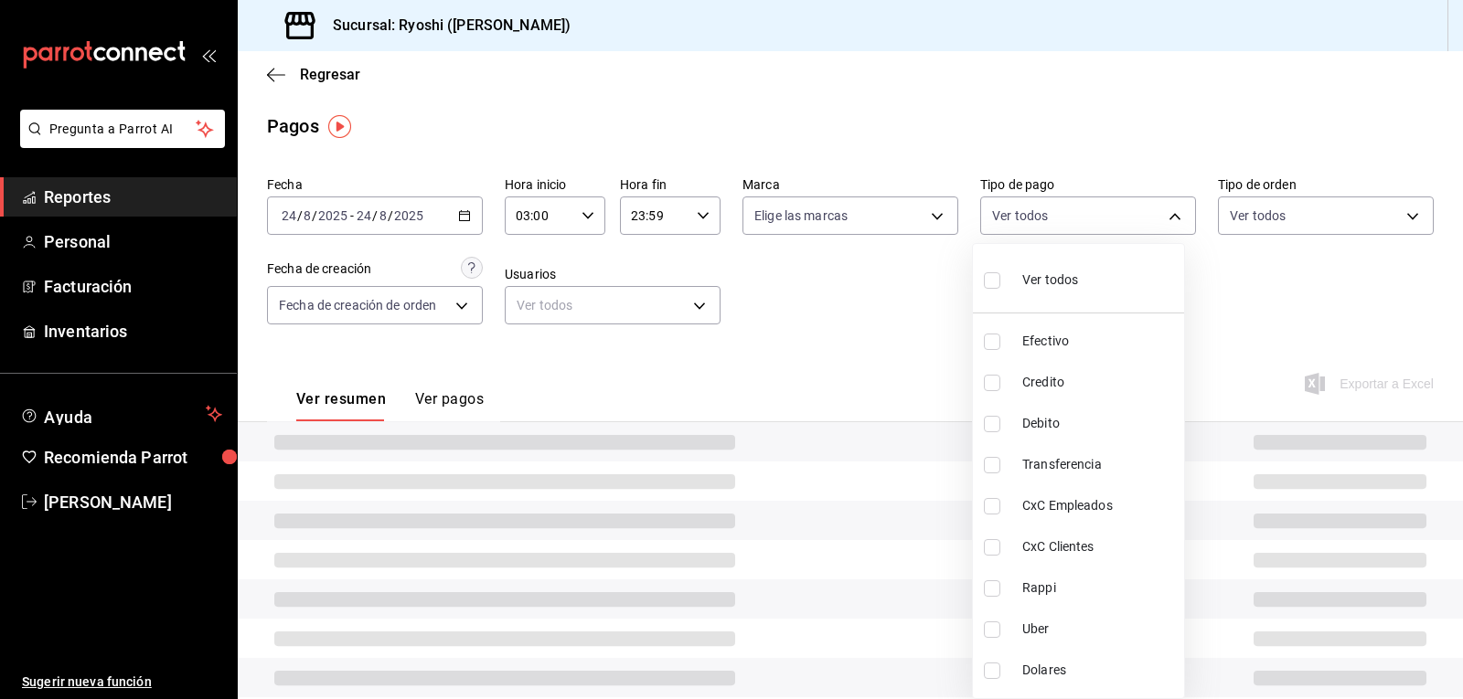
checkbox input "true"
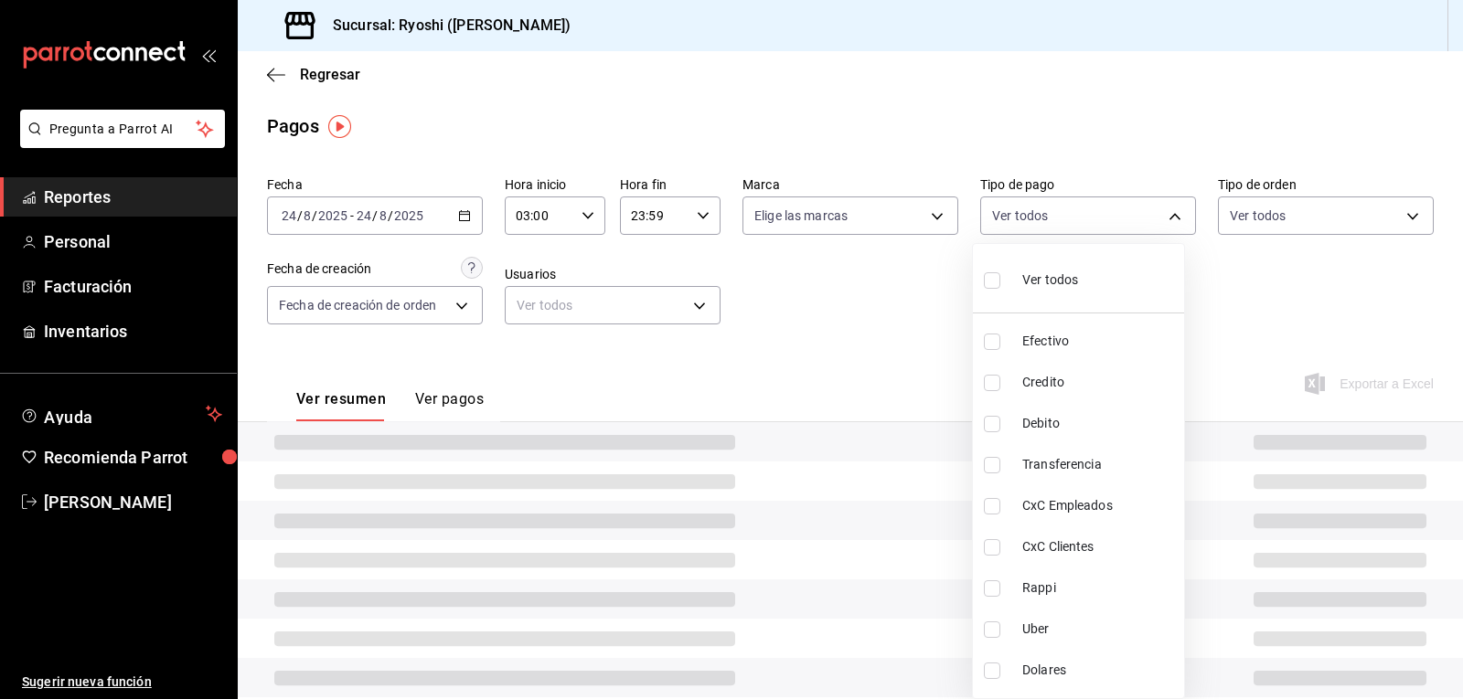
checkbox input "true"
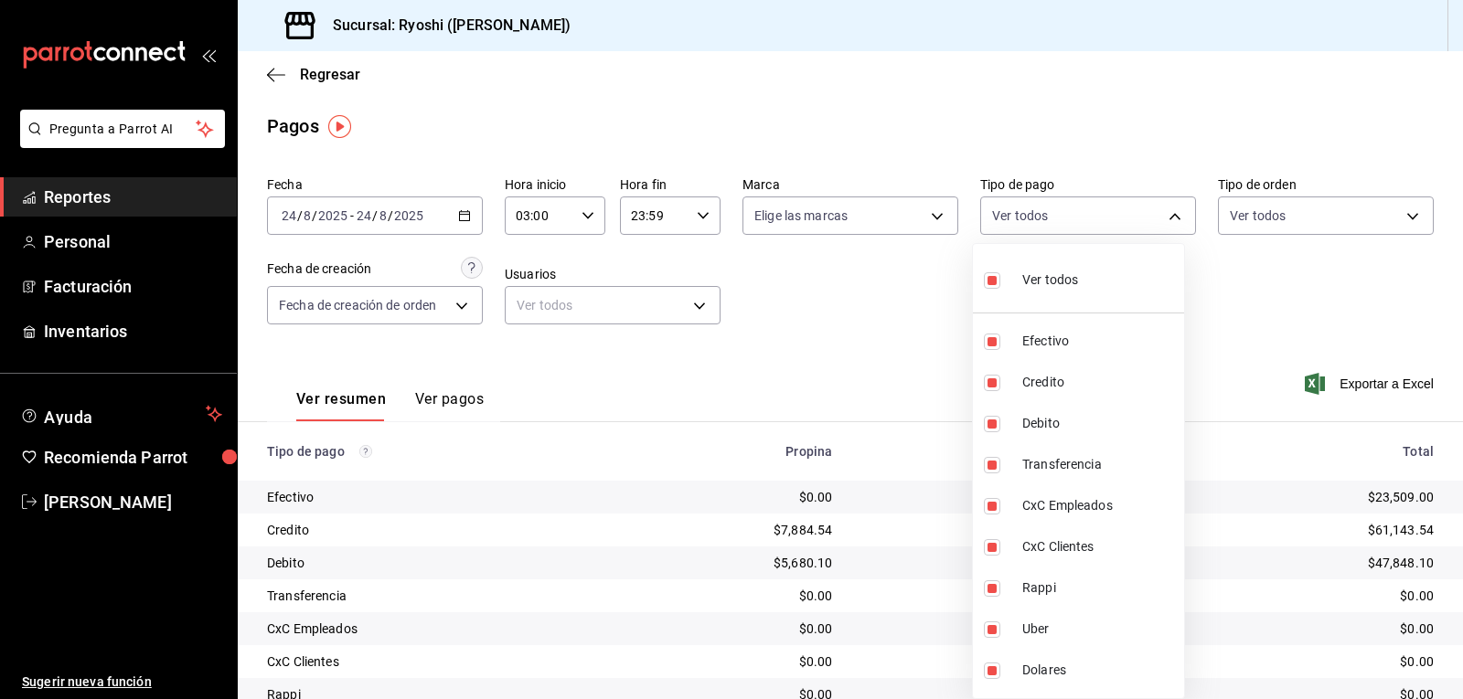
click at [1207, 258] on div at bounding box center [731, 349] width 1463 height 699
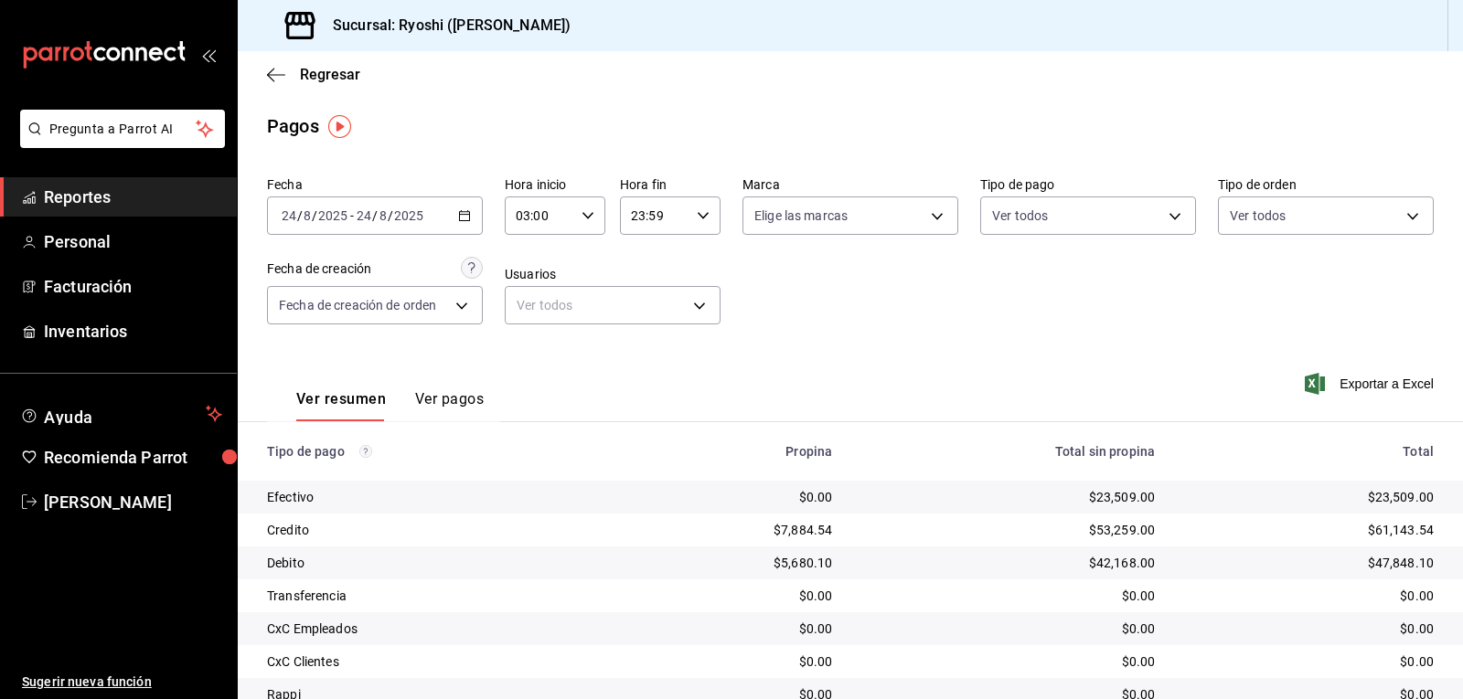
click at [587, 214] on \(Stroke\) "button" at bounding box center [587, 215] width 11 height 6
click at [523, 311] on span "04" at bounding box center [527, 306] width 21 height 15
type input "04:00"
click at [1150, 221] on div at bounding box center [731, 349] width 1463 height 699
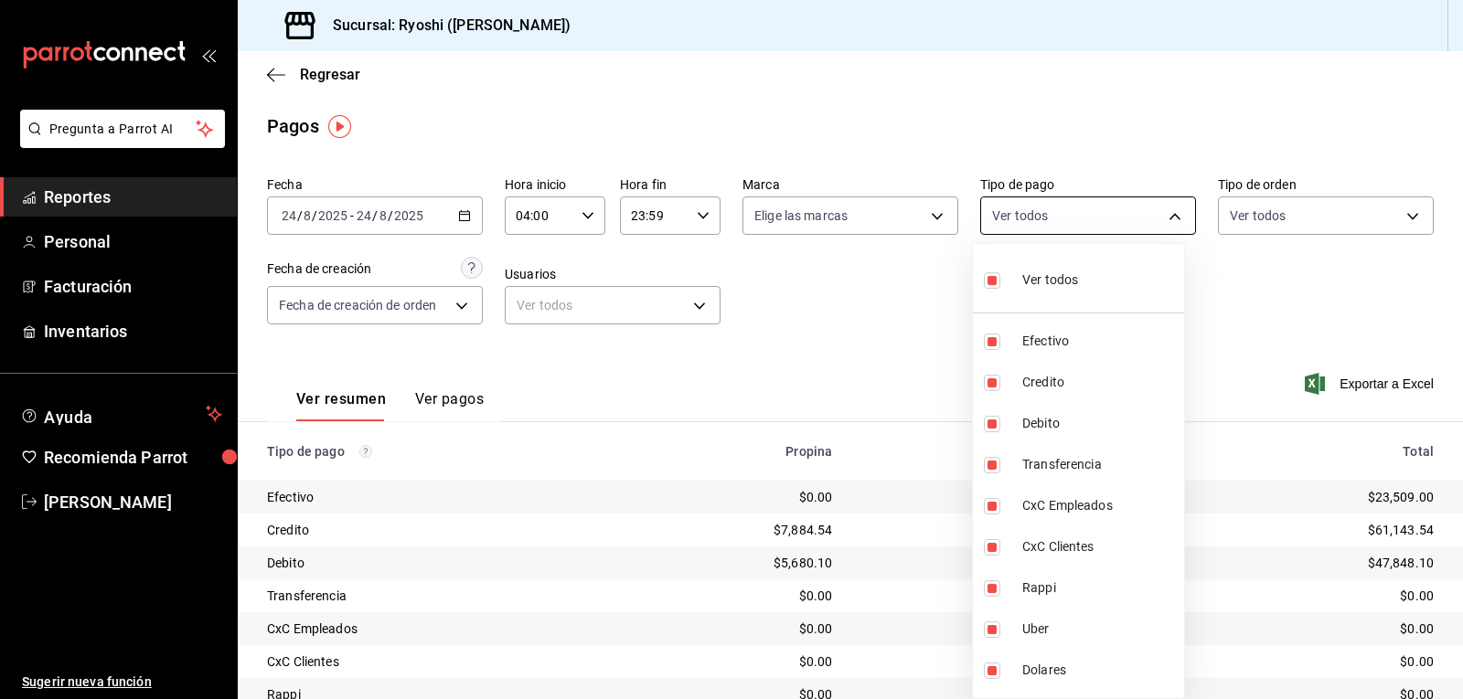
click at [1156, 219] on body "Pregunta a Parrot AI Reportes Personal Facturación Inventarios Ayuda Recomienda…" at bounding box center [731, 349] width 1463 height 699
click at [1125, 282] on li "Ver todos" at bounding box center [1078, 278] width 211 height 54
checkbox input "false"
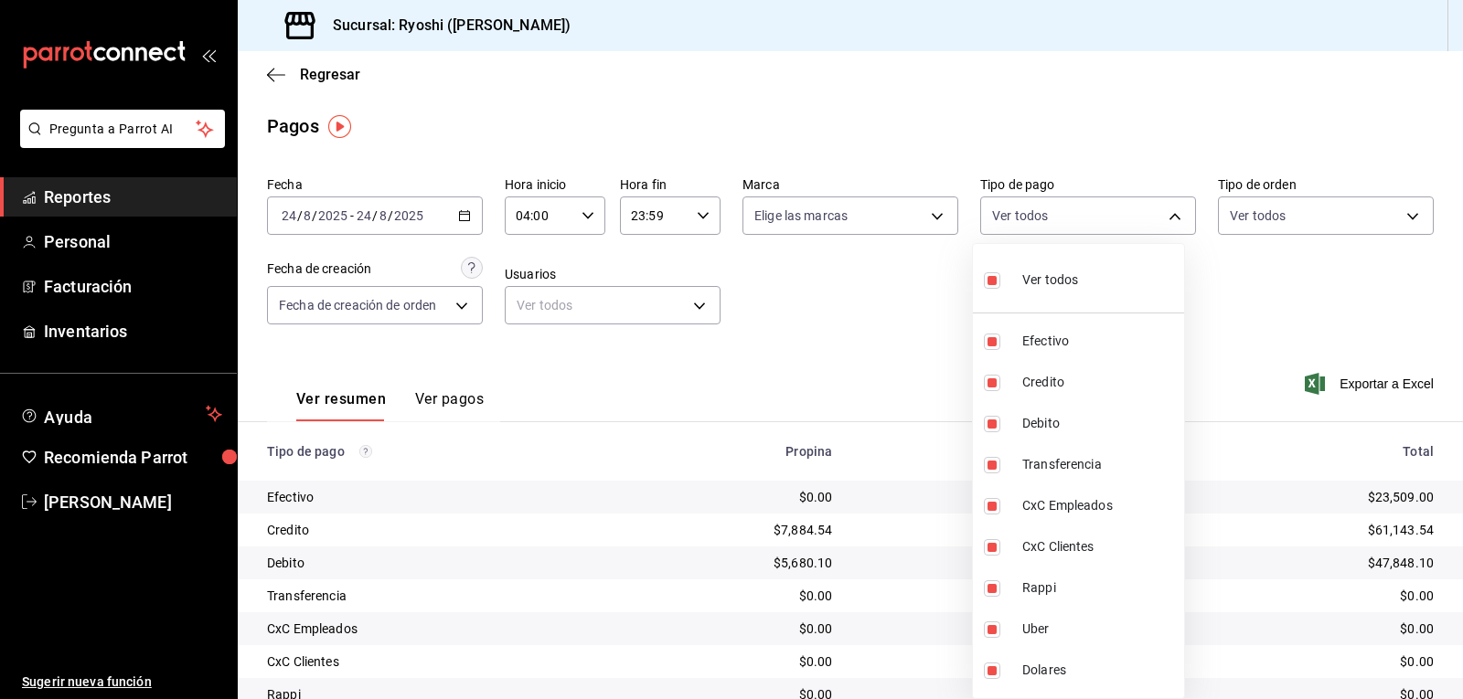
checkbox input "false"
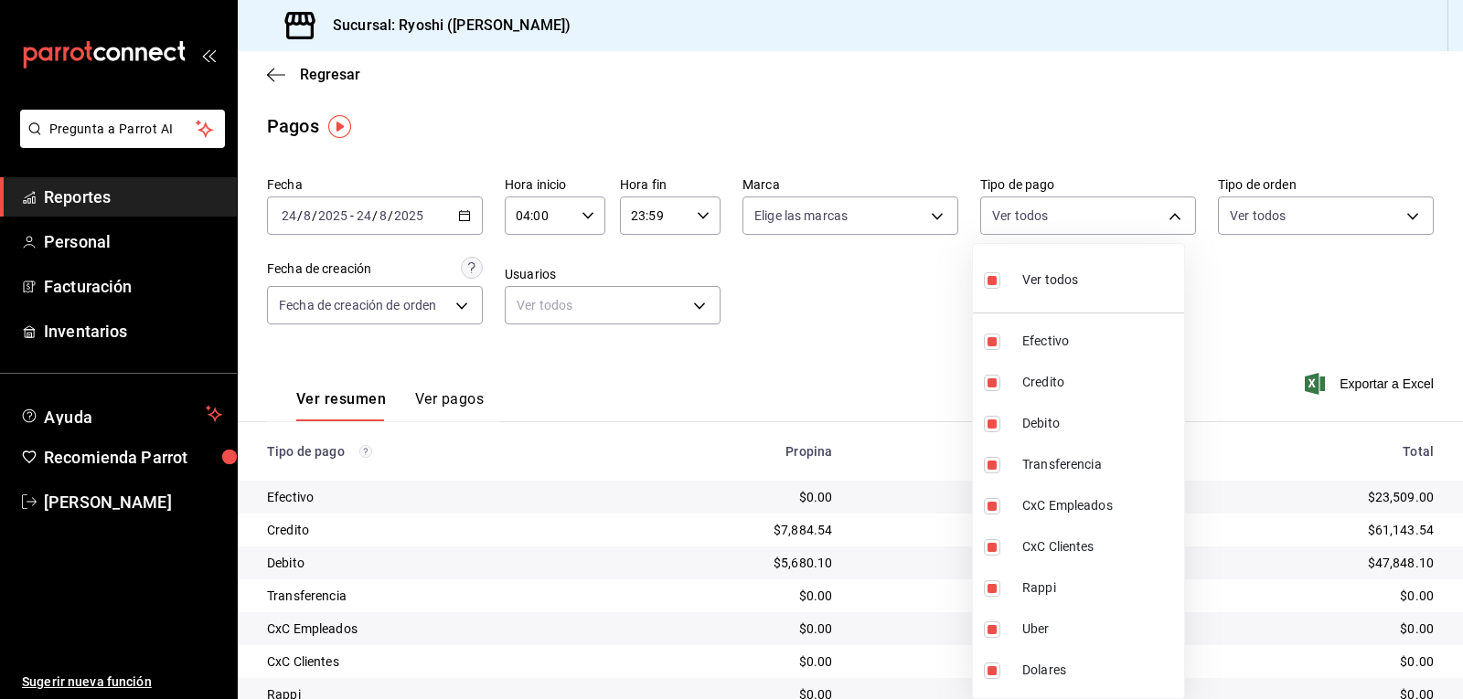
checkbox input "false"
click at [527, 259] on div at bounding box center [731, 349] width 1463 height 699
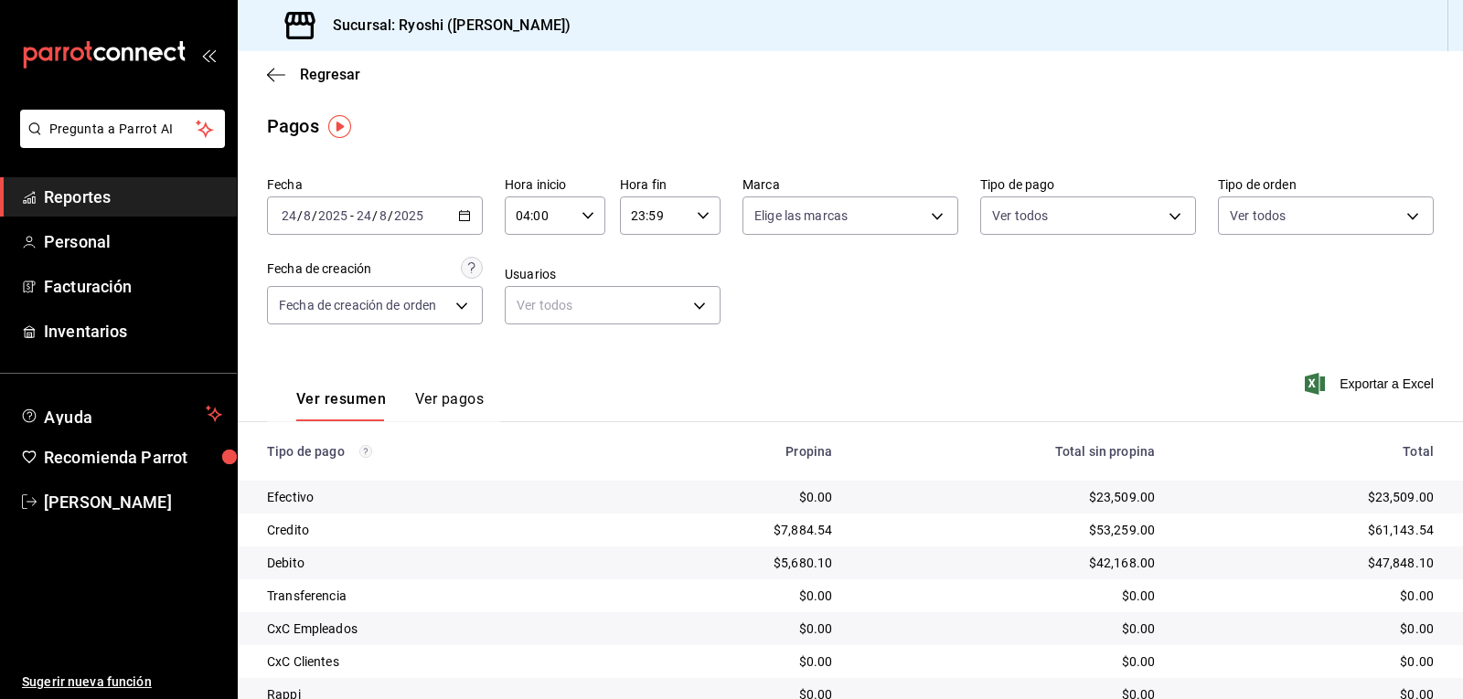
click at [982, 362] on div "Ver resumen Ver pagos Exportar a Excel" at bounding box center [850, 395] width 1225 height 97
click at [1168, 215] on body "Pregunta a Parrot AI Reportes Personal Facturación Inventarios Ayuda Recomienda…" at bounding box center [731, 349] width 1463 height 699
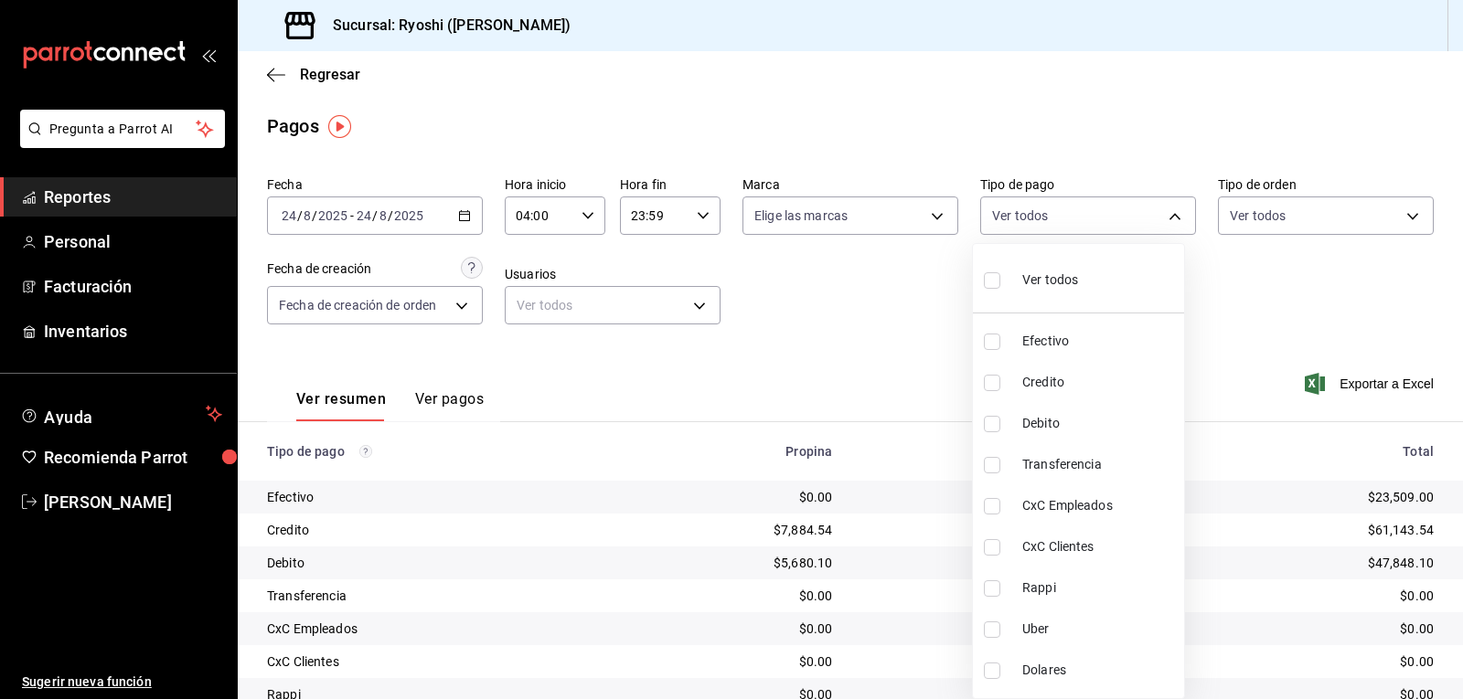
click at [1161, 215] on div at bounding box center [731, 349] width 1463 height 699
click at [1161, 215] on body "Pregunta a Parrot AI Reportes Personal Facturación Inventarios Ayuda Recomienda…" at bounding box center [731, 349] width 1463 height 699
click at [1103, 320] on ul "Ver todos Efectivo Credito Debito Transferencia CxC Empleados CxC Clientes Rapp…" at bounding box center [1078, 471] width 211 height 454
click at [1330, 283] on div at bounding box center [731, 349] width 1463 height 699
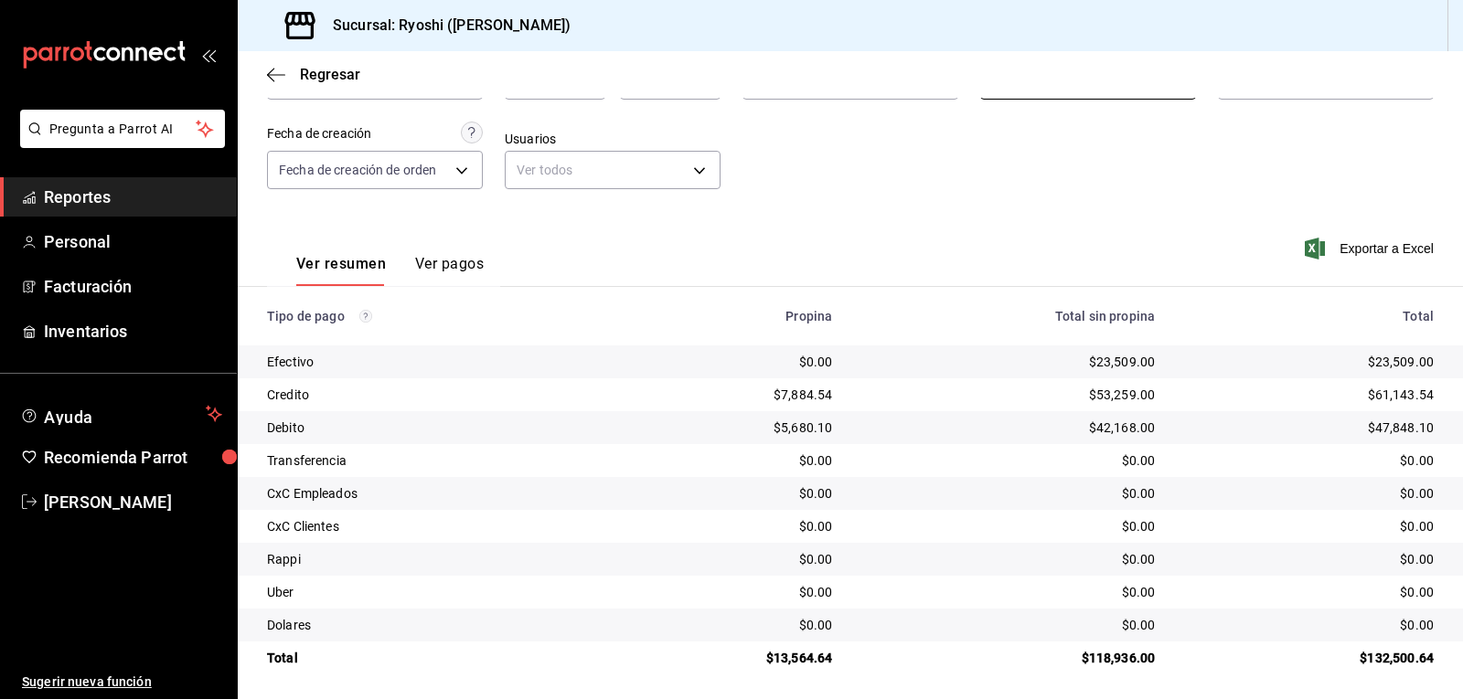
scroll to position [141, 0]
